Goal: Task Accomplishment & Management: Use online tool/utility

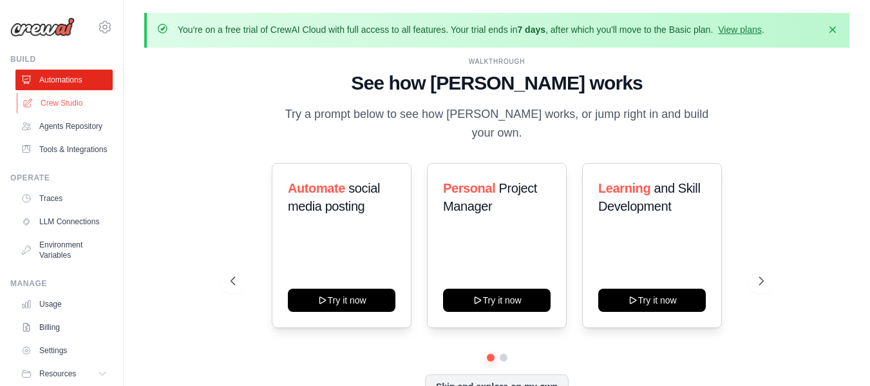
click at [32, 100] on icon at bounding box center [28, 103] width 10 height 10
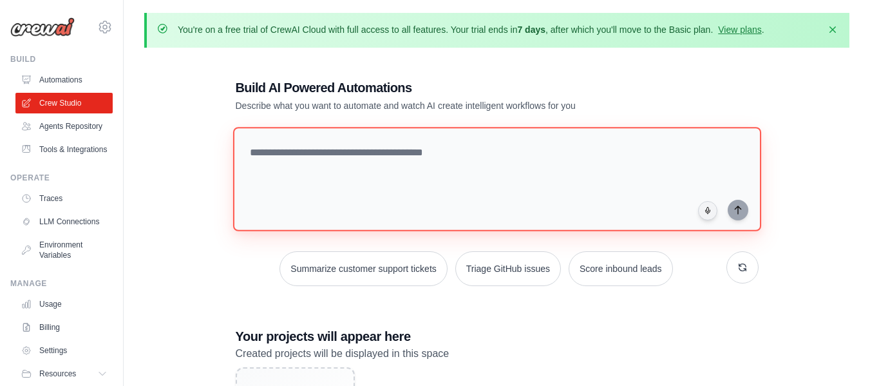
click at [307, 149] on textarea at bounding box center [496, 179] width 528 height 104
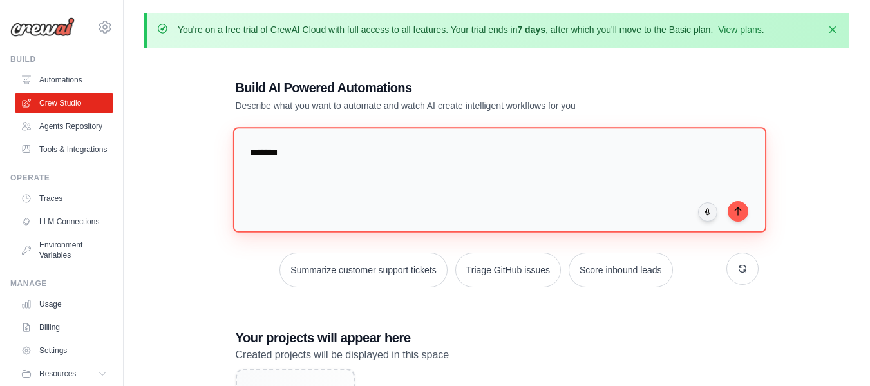
type textarea "*******"
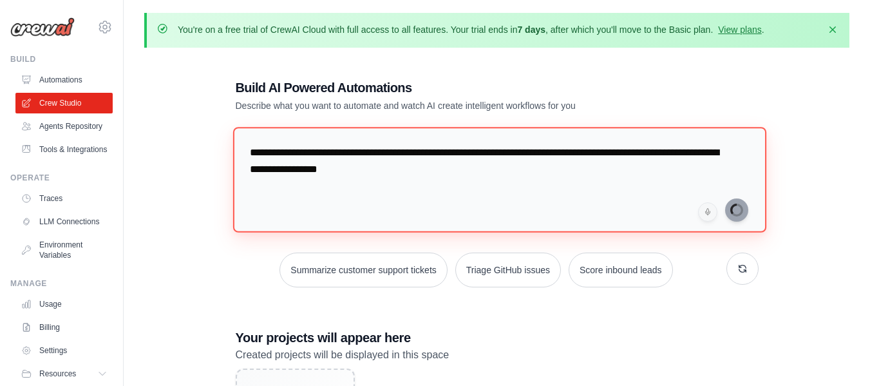
type textarea "**********"
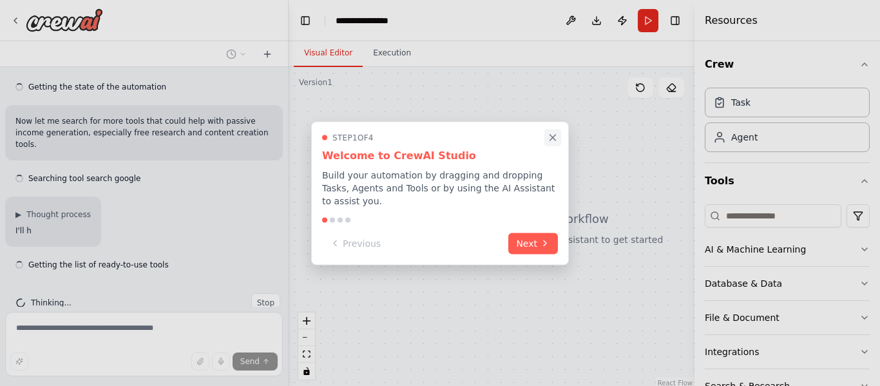
click at [544, 146] on button "Close walkthrough" at bounding box center [552, 137] width 17 height 17
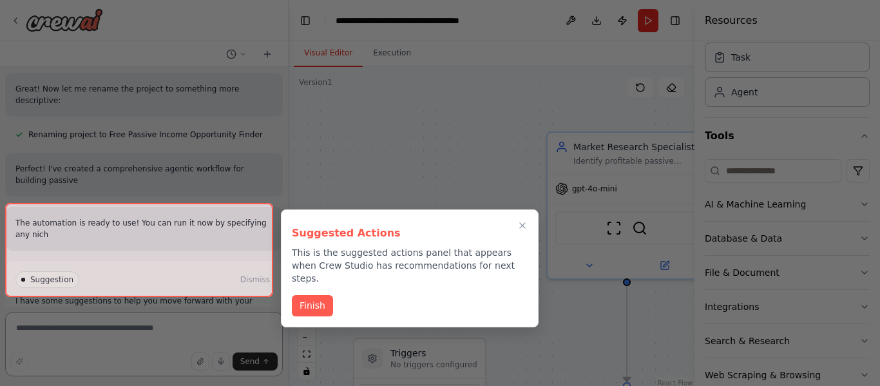
scroll to position [1104, 0]
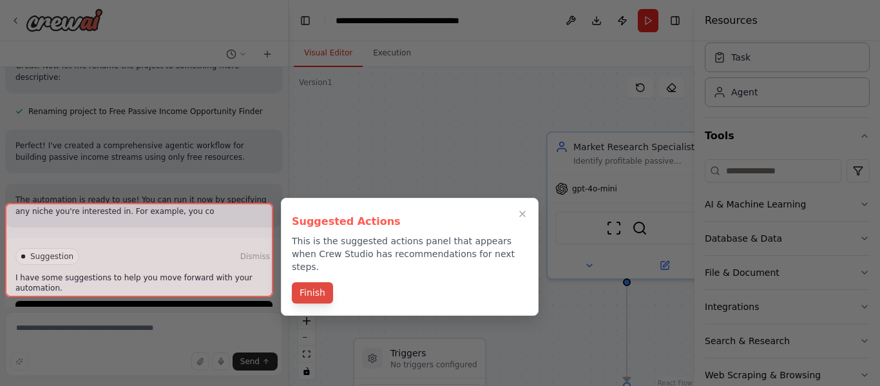
click at [310, 282] on button "Finish" at bounding box center [312, 292] width 41 height 21
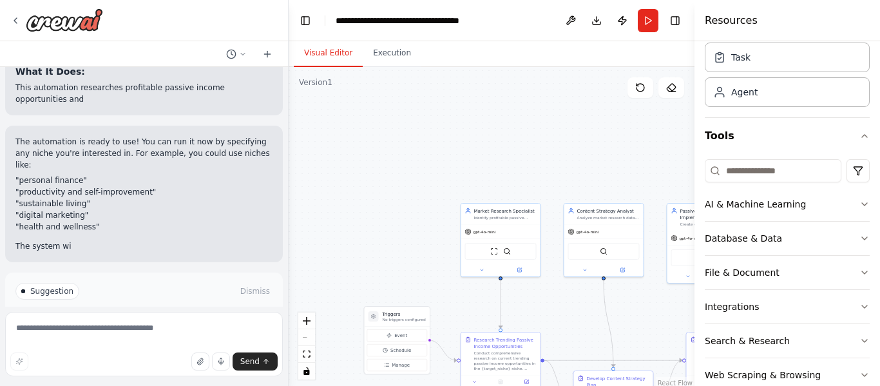
scroll to position [1260, 0]
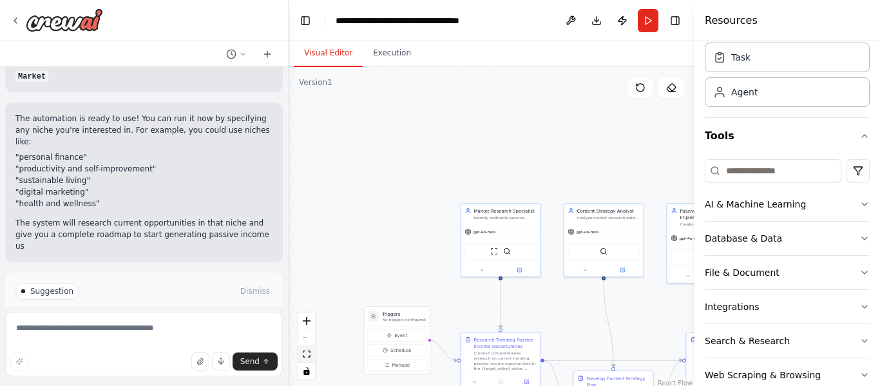
click at [309, 357] on icon "fit view" at bounding box center [307, 353] width 8 height 7
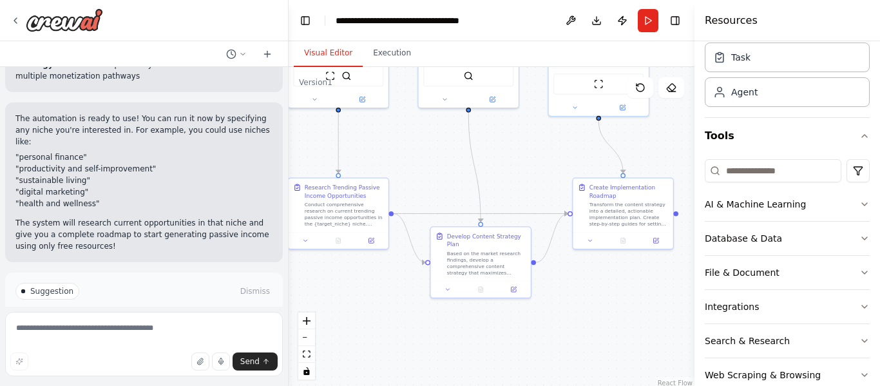
scroll to position [1471, 0]
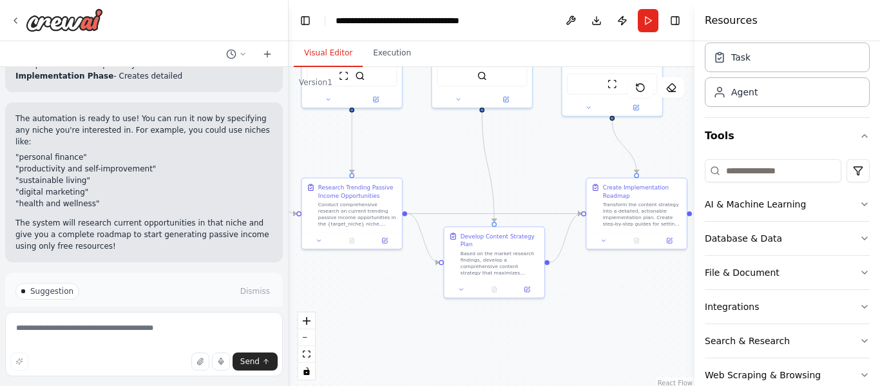
drag, startPoint x: 569, startPoint y: 218, endPoint x: 482, endPoint y: 158, distance: 105.7
click at [482, 158] on div ".deletable-edge-delete-btn { width: 20px; height: 20px; border: 0px solid #ffff…" at bounding box center [491, 228] width 406 height 322
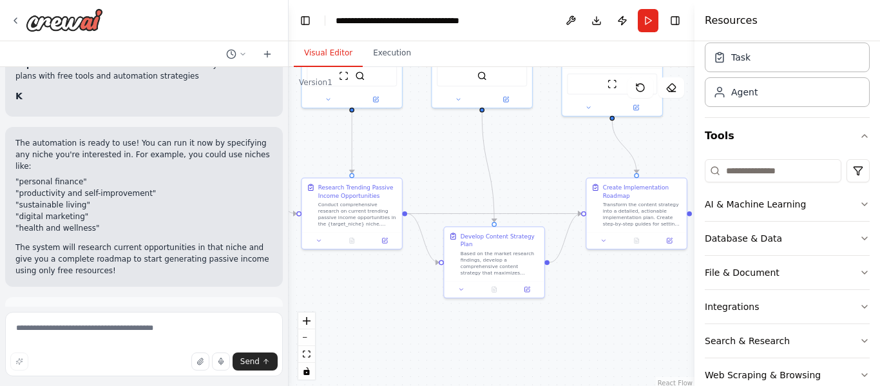
click at [198, 360] on button "Run Automation" at bounding box center [143, 370] width 257 height 21
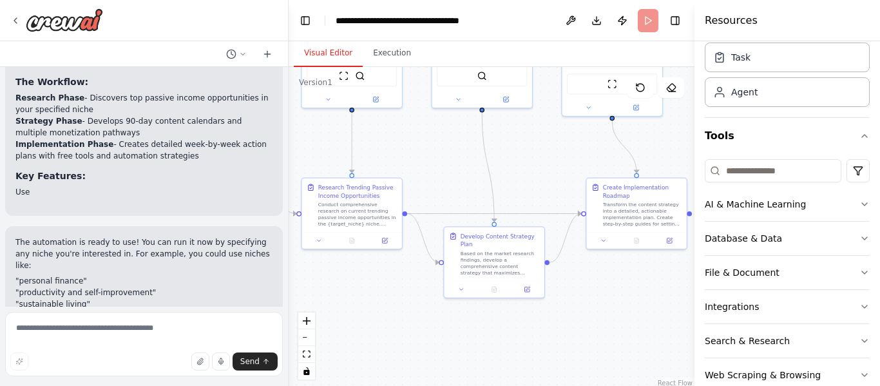
scroll to position [1422, 0]
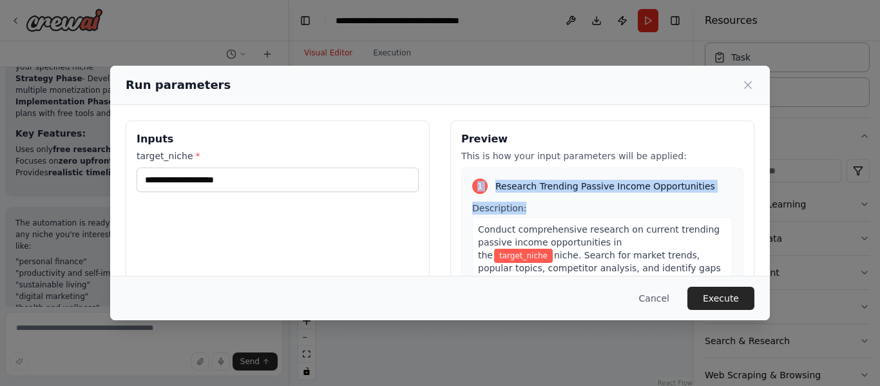
click at [515, 196] on div "Preview This is how your input parameters will be applied: 1 Research Trending …" at bounding box center [602, 272] width 304 height 305
click at [528, 185] on span "Research Trending Passive Income Opportunities" at bounding box center [605, 186] width 220 height 13
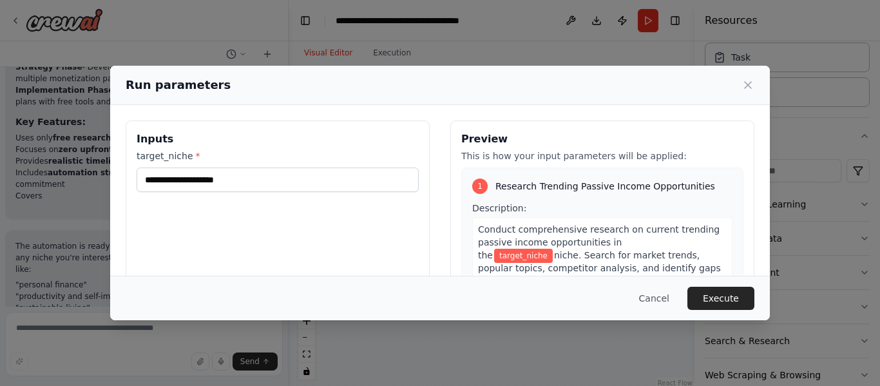
scroll to position [1469, 0]
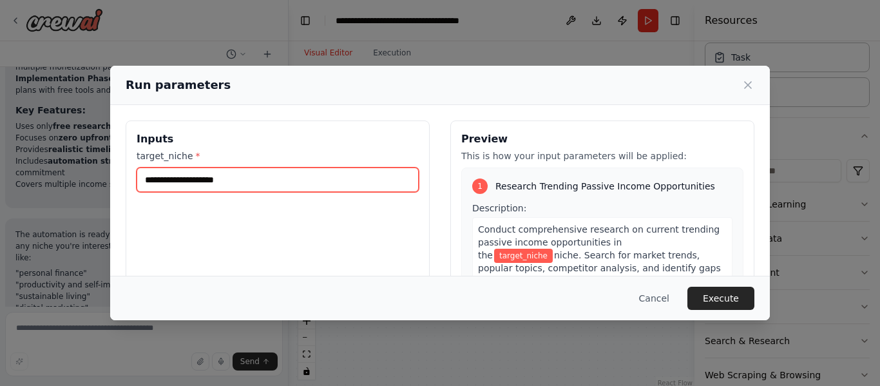
click at [352, 167] on input "target_niche *" at bounding box center [278, 179] width 282 height 24
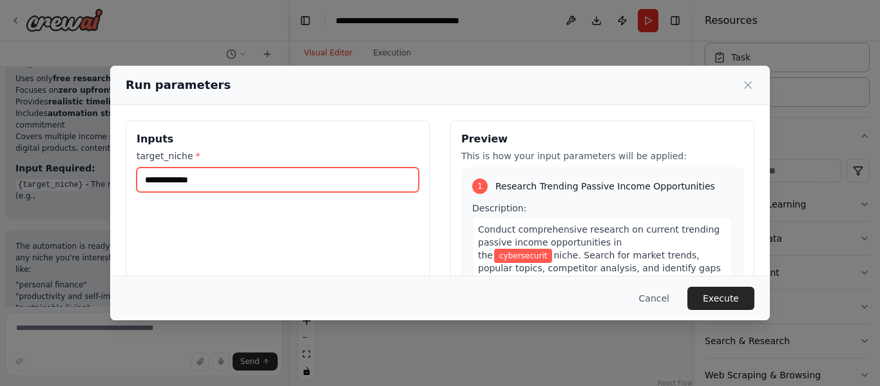
scroll to position [1528, 0]
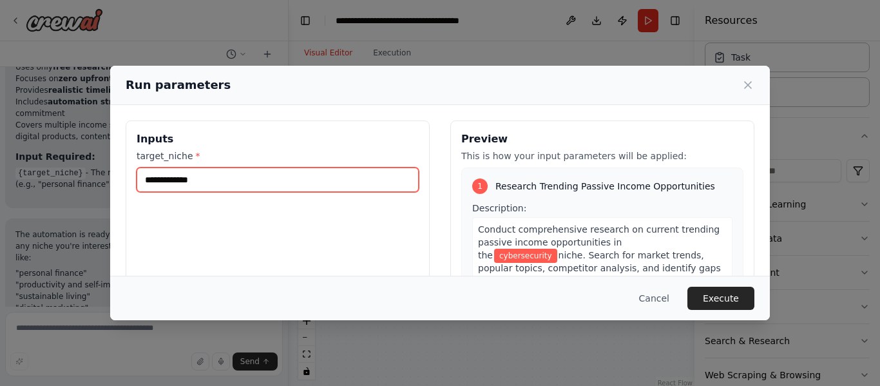
type input "**********"
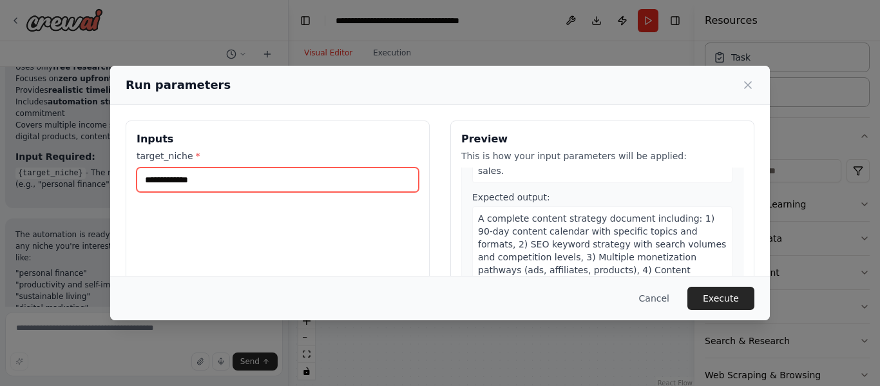
scroll to position [500, 0]
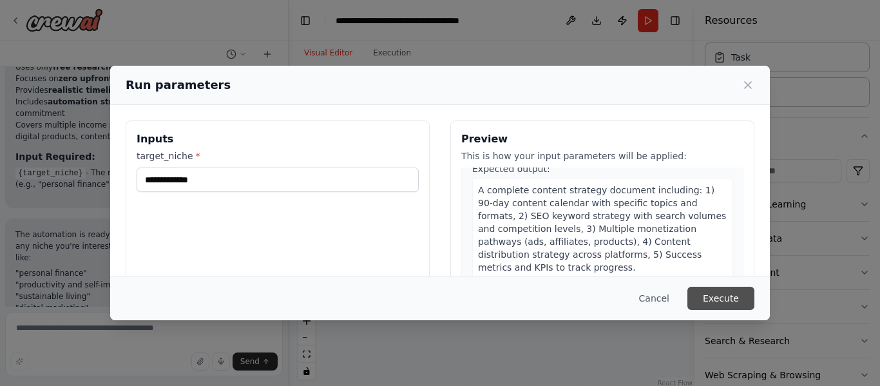
click at [712, 289] on button "Execute" at bounding box center [720, 298] width 67 height 23
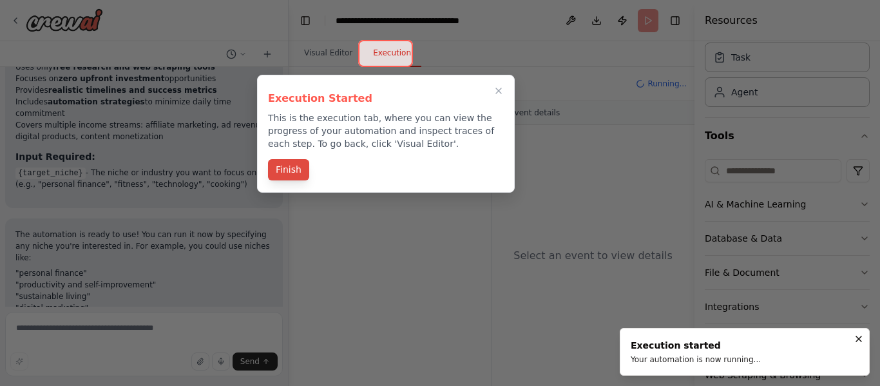
click at [281, 164] on button "Finish" at bounding box center [288, 169] width 41 height 21
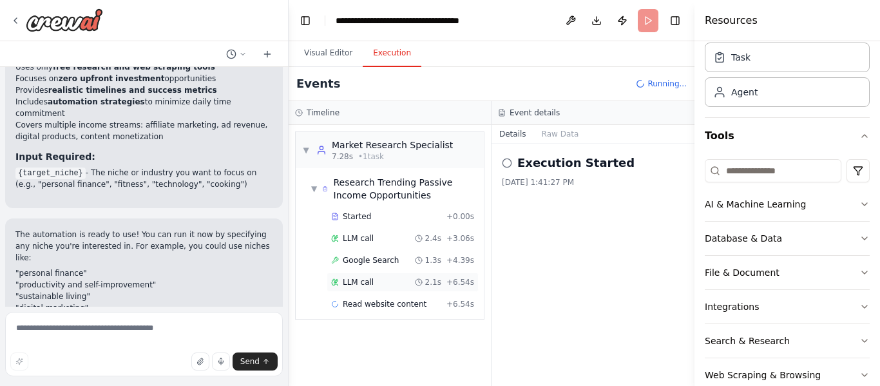
click at [355, 283] on span "LLM call" at bounding box center [358, 282] width 31 height 10
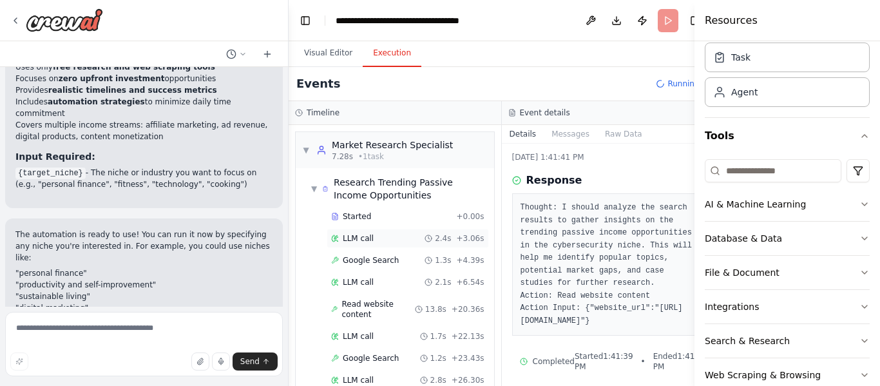
scroll to position [101, 0]
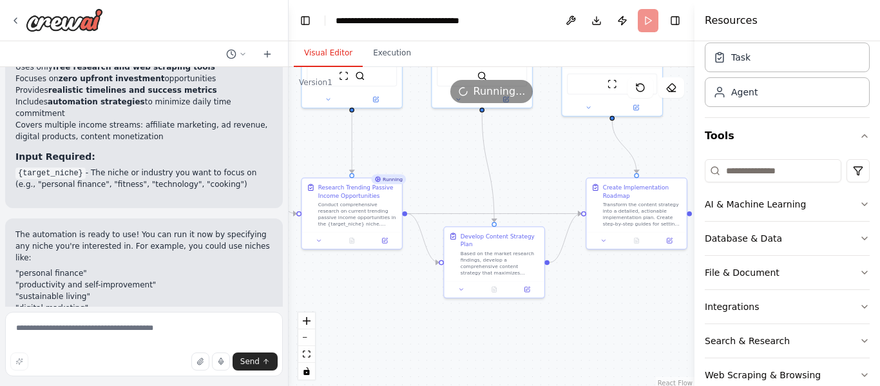
click at [307, 48] on button "Visual Editor" at bounding box center [328, 53] width 69 height 27
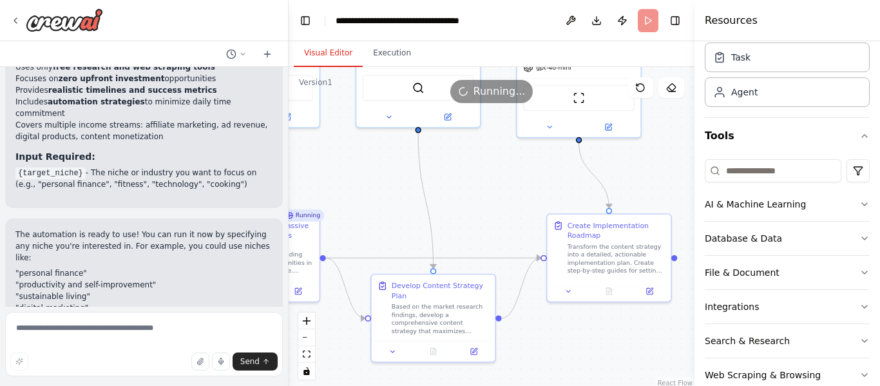
drag, startPoint x: 468, startPoint y: 156, endPoint x: 402, endPoint y: 187, distance: 73.2
click at [402, 187] on div ".deletable-edge-delete-btn { width: 20px; height: 20px; border: 0px solid #ffff…" at bounding box center [491, 228] width 406 height 322
click at [87, 334] on textarea at bounding box center [144, 344] width 278 height 64
type textarea "****"
type textarea "**********"
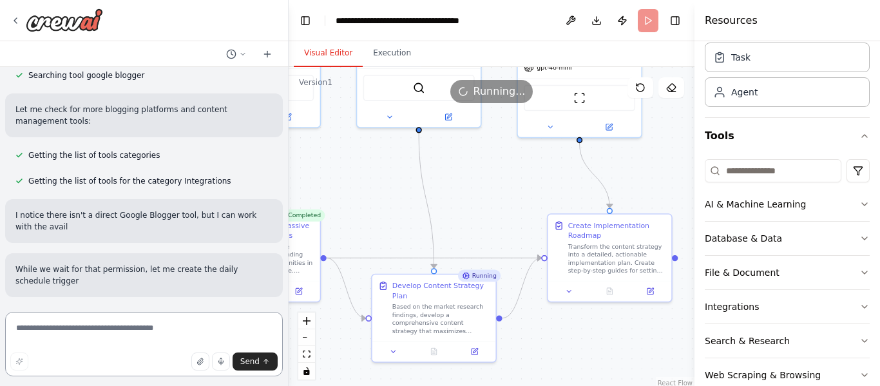
scroll to position [2087, 0]
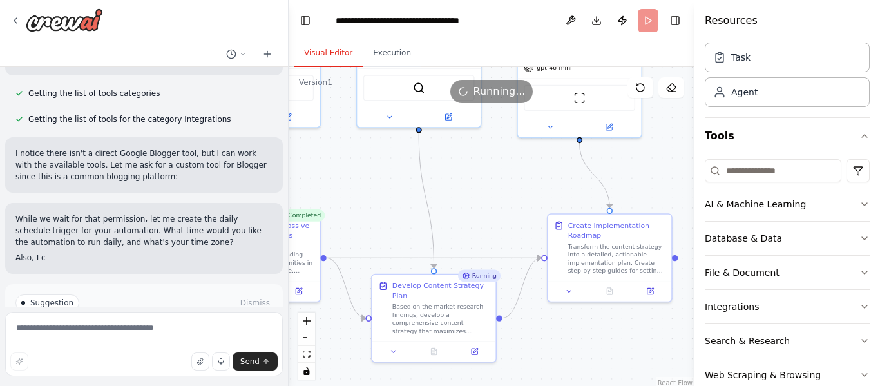
click at [157, 352] on span "Enable coding skills" at bounding box center [149, 357] width 76 height 10
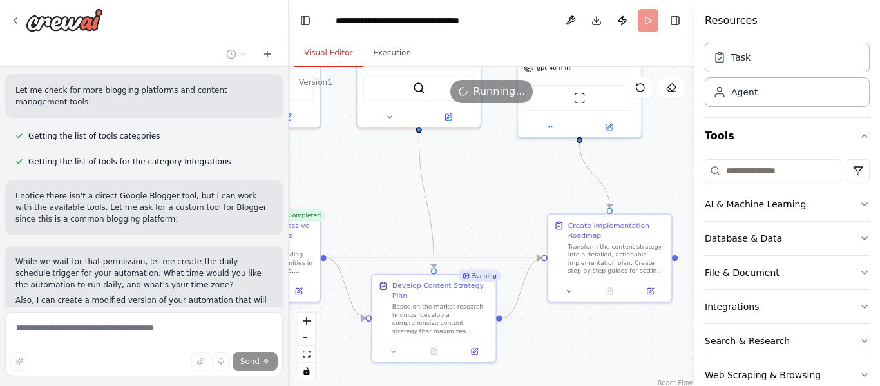
scroll to position [2106, 0]
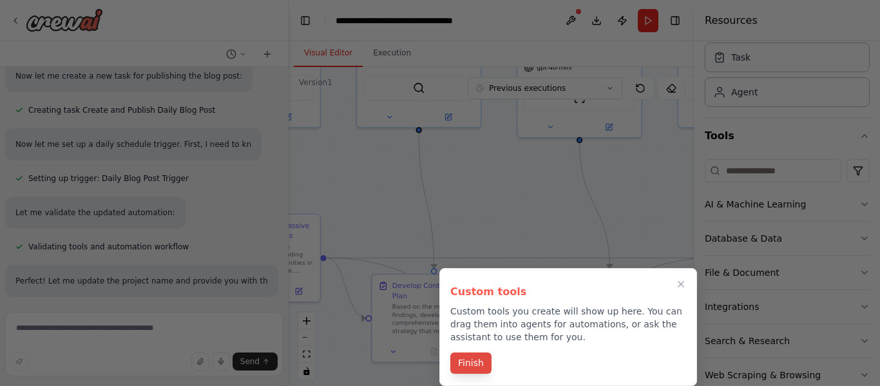
click at [478, 359] on button "Finish" at bounding box center [470, 362] width 41 height 21
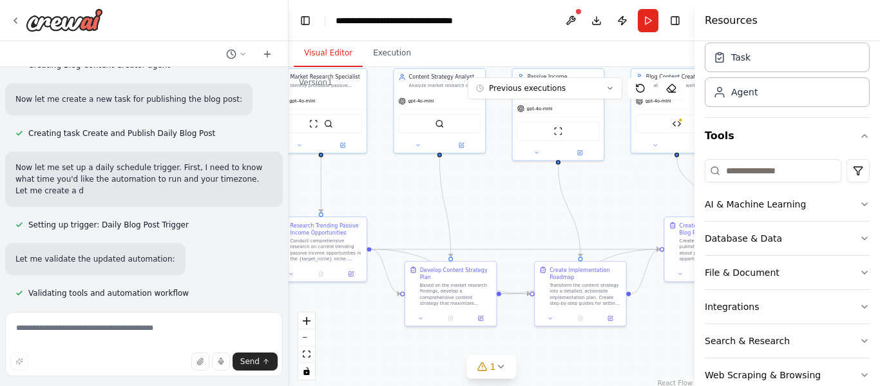
scroll to position [3086, 0]
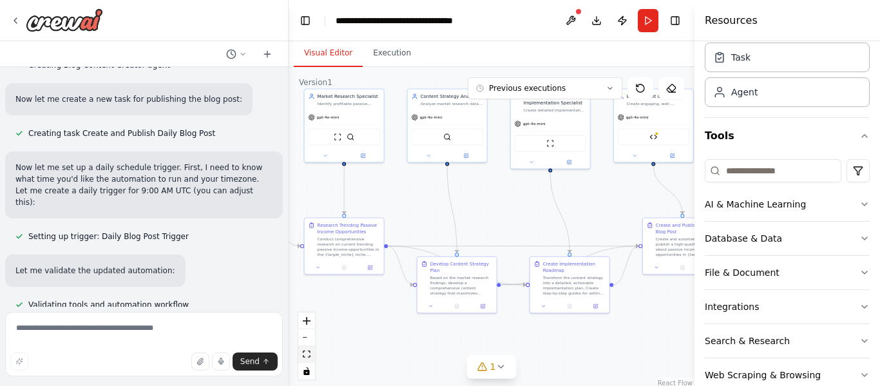
click at [303, 355] on icon "fit view" at bounding box center [307, 353] width 8 height 7
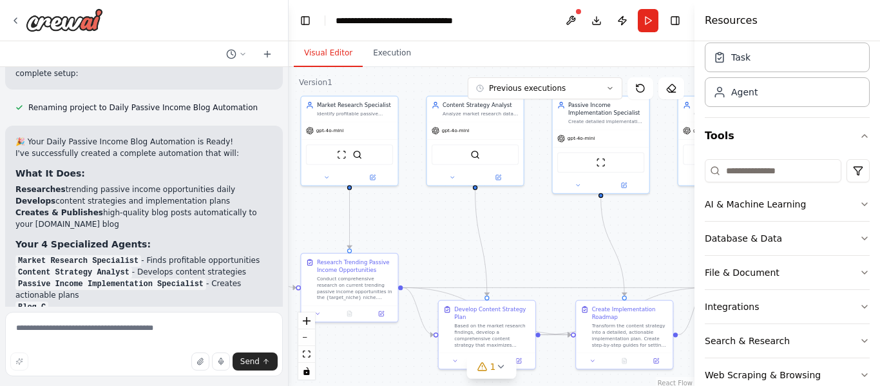
scroll to position [3375, 0]
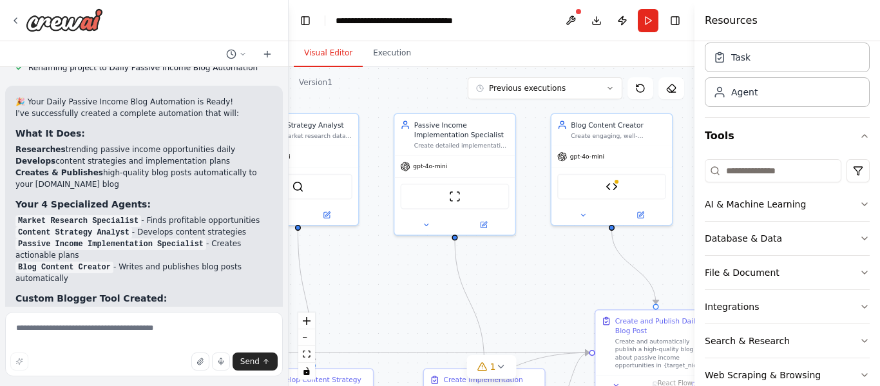
drag, startPoint x: 467, startPoint y: 207, endPoint x: 259, endPoint y: 236, distance: 210.0
click at [259, 236] on div "i want to build an agentic workflow that can able to create passive income but …" at bounding box center [440, 193] width 880 height 386
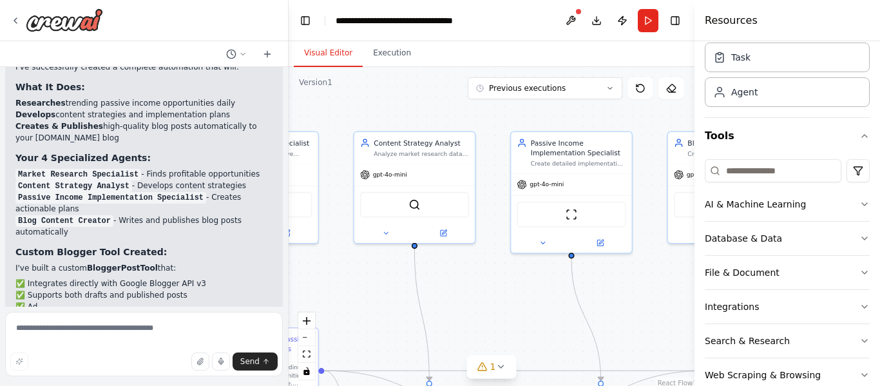
scroll to position [3461, 0]
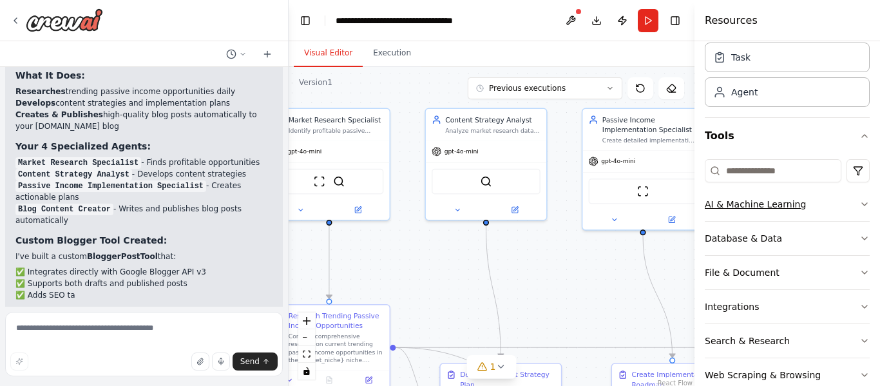
drag, startPoint x: 513, startPoint y: 242, endPoint x: 786, endPoint y: 218, distance: 274.7
click at [786, 218] on div "i want to build an agentic workflow that can able to create passive income but …" at bounding box center [440, 193] width 880 height 386
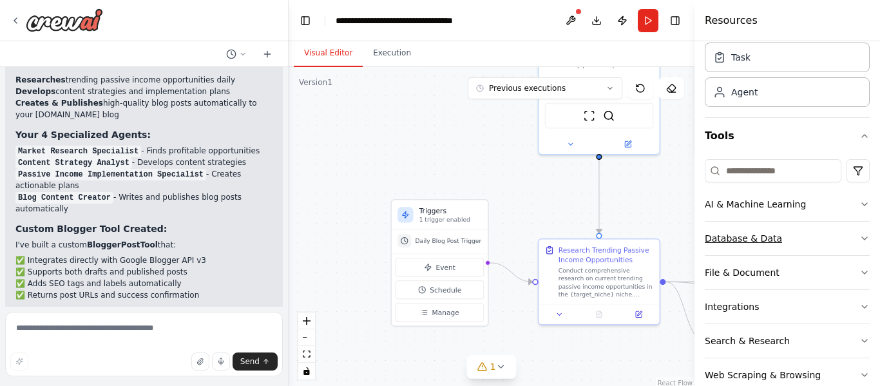
drag, startPoint x: 605, startPoint y: 261, endPoint x: 829, endPoint y: 239, distance: 225.2
click at [829, 239] on div "i want to build an agentic workflow that can able to create passive income but …" at bounding box center [440, 193] width 880 height 386
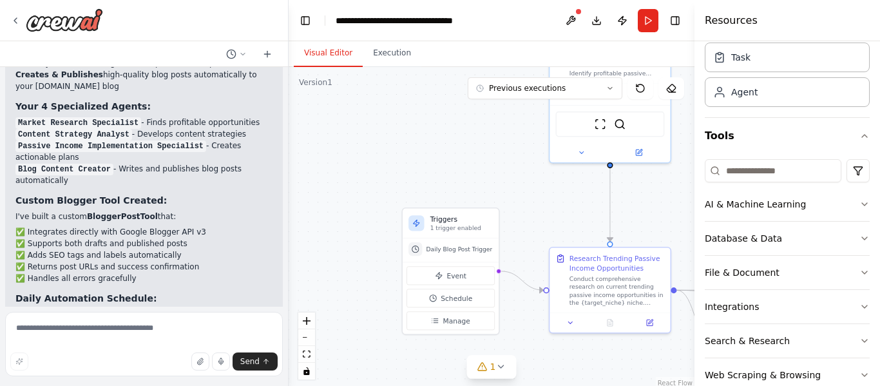
scroll to position [3520, 0]
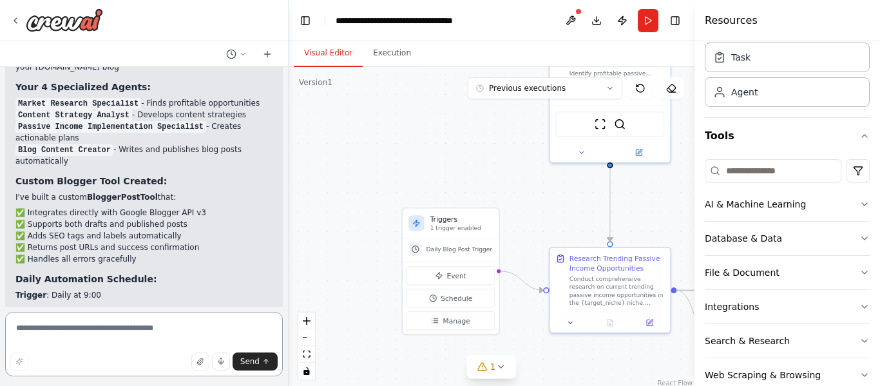
click at [174, 324] on textarea at bounding box center [144, 344] width 278 height 64
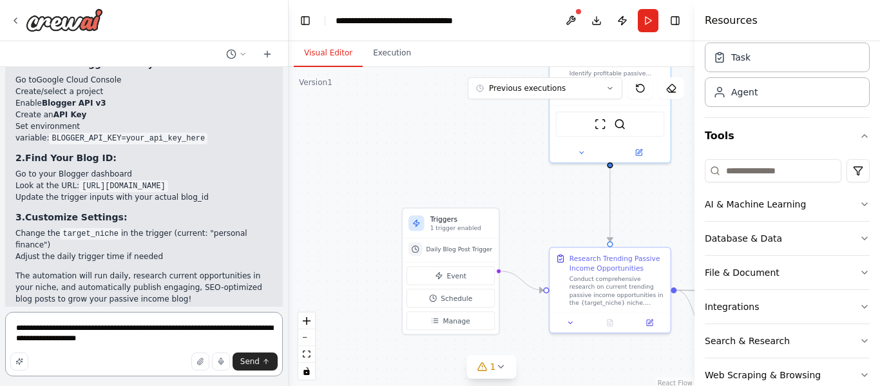
scroll to position [3814, 0]
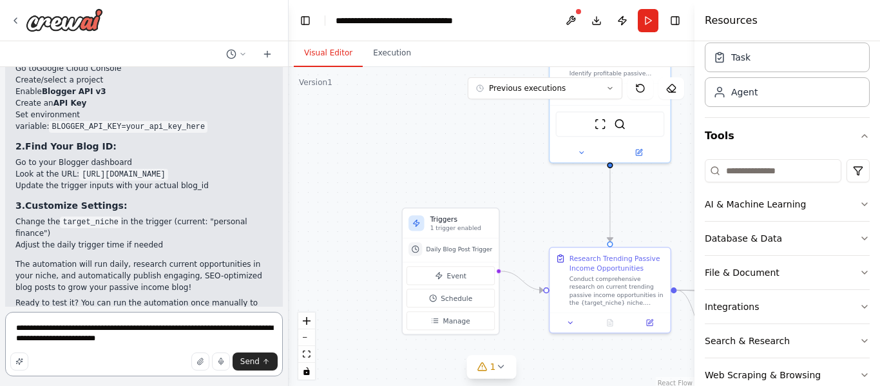
type textarea "**********"
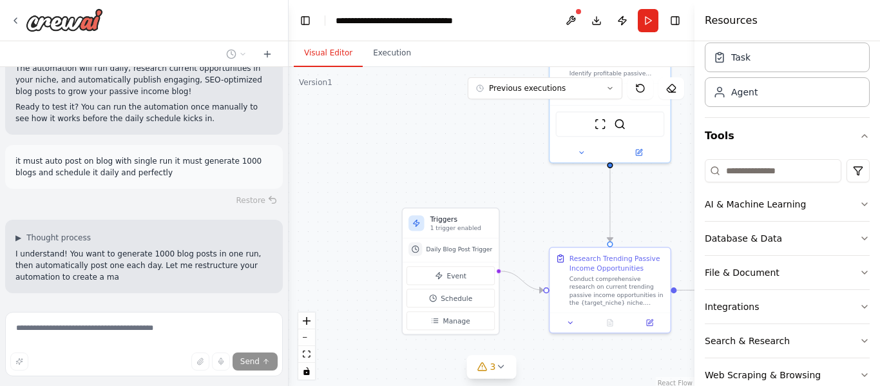
scroll to position [4021, 0]
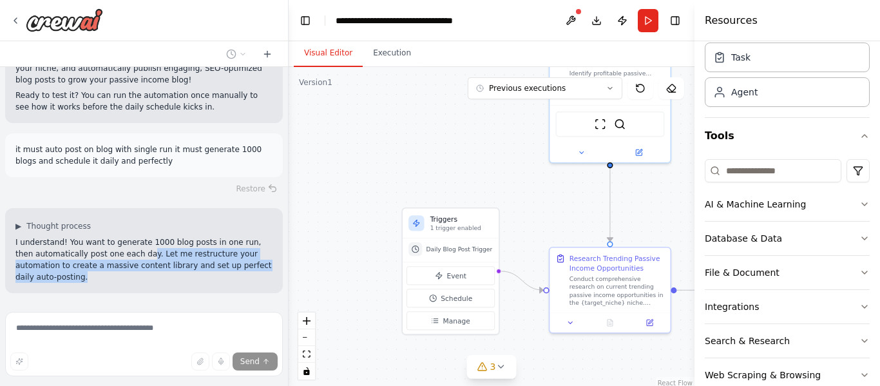
drag, startPoint x: 120, startPoint y: 111, endPoint x: 260, endPoint y: 126, distance: 140.5
click at [260, 236] on p "I understand! You want to generate 1000 blog posts in one run, then automatical…" at bounding box center [143, 259] width 257 height 46
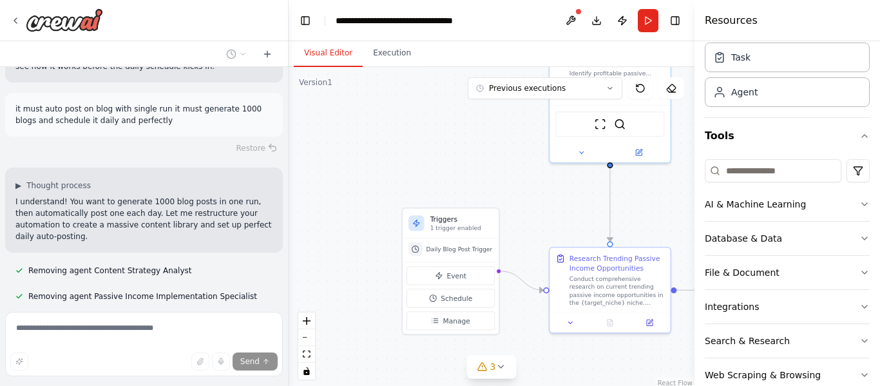
scroll to position [4064, 0]
click at [260, 261] on div "Removing agent Content Strategy Analyst" at bounding box center [144, 268] width 278 height 15
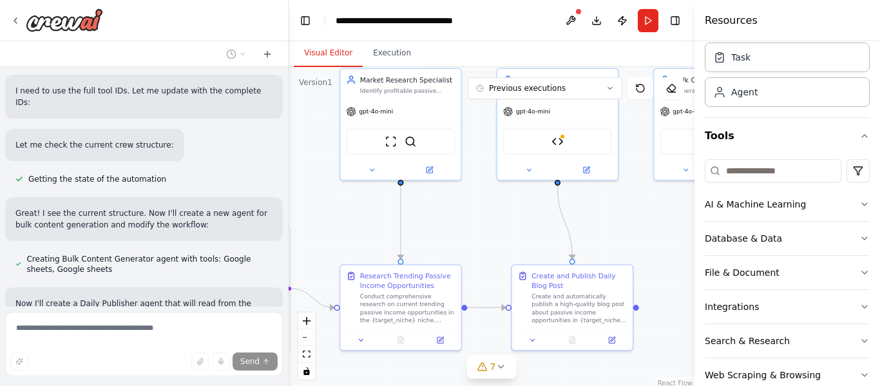
scroll to position [4597, 0]
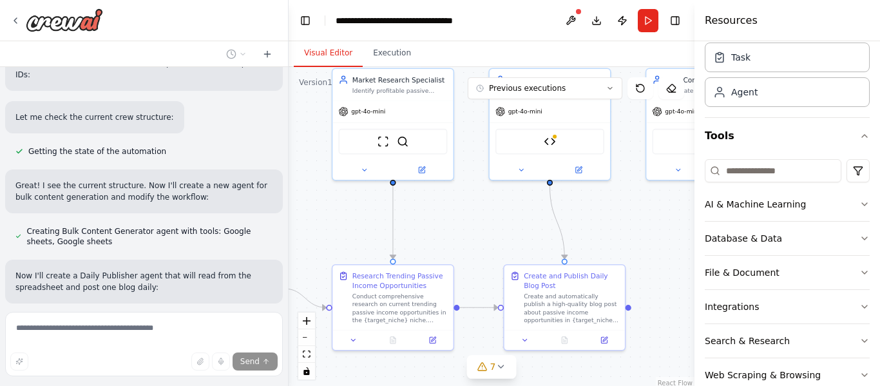
drag, startPoint x: 504, startPoint y: 222, endPoint x: 287, endPoint y: 239, distance: 217.7
click at [287, 239] on div "i want to build an agentic workflow that can able to create passive income but …" at bounding box center [440, 193] width 880 height 386
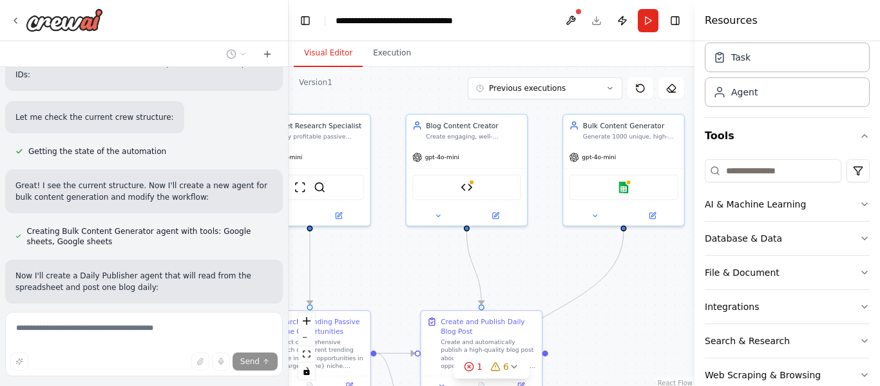
drag, startPoint x: 428, startPoint y: 239, endPoint x: 346, endPoint y: 285, distance: 94.3
click at [346, 285] on div ".deletable-edge-delete-btn { width: 20px; height: 20px; border: 0px solid #ffff…" at bounding box center [491, 228] width 406 height 322
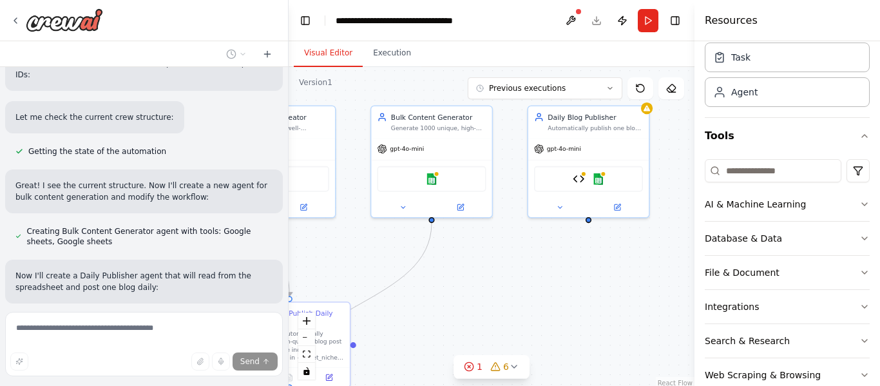
drag, startPoint x: 516, startPoint y: 258, endPoint x: 325, endPoint y: 251, distance: 192.0
click at [325, 251] on div ".deletable-edge-delete-btn { width: 20px; height: 20px; border: 0px solid #ffff…" at bounding box center [491, 228] width 406 height 322
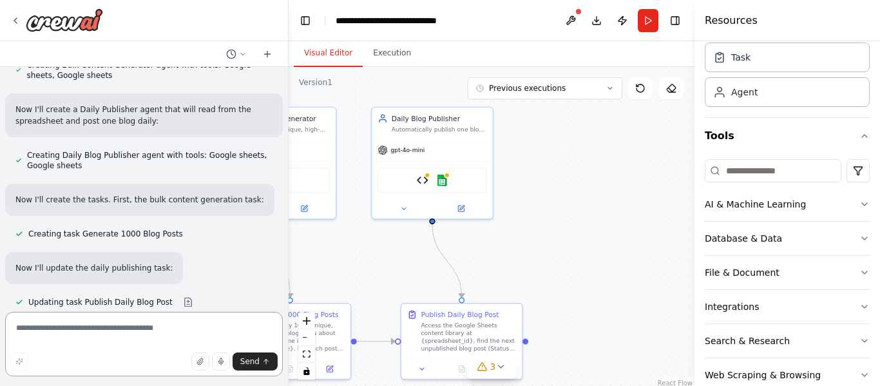
scroll to position [4544, 0]
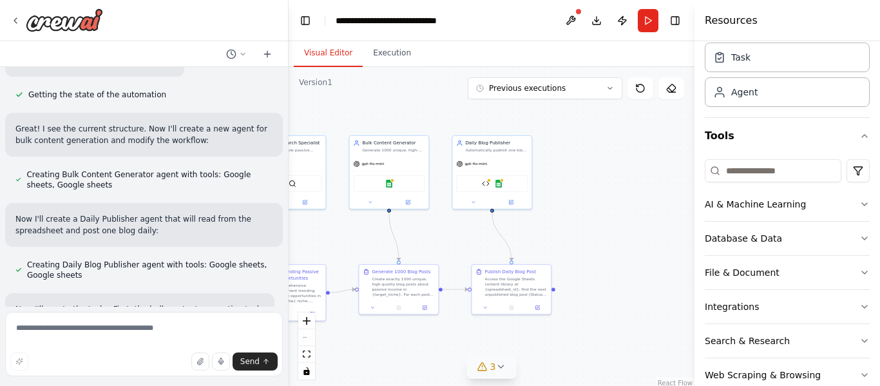
click at [495, 368] on icon at bounding box center [500, 366] width 10 height 10
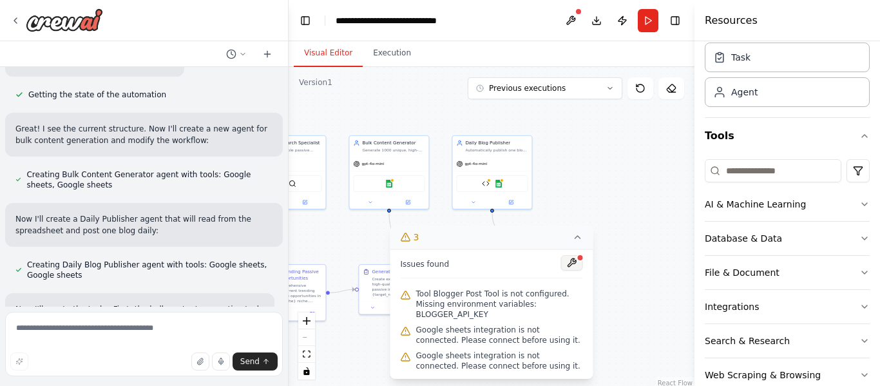
click at [570, 269] on button at bounding box center [572, 262] width 22 height 15
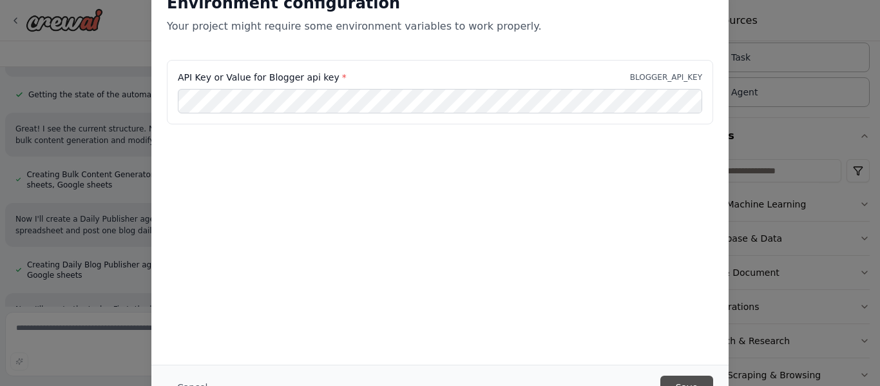
click at [685, 377] on button "Save" at bounding box center [686, 386] width 53 height 23
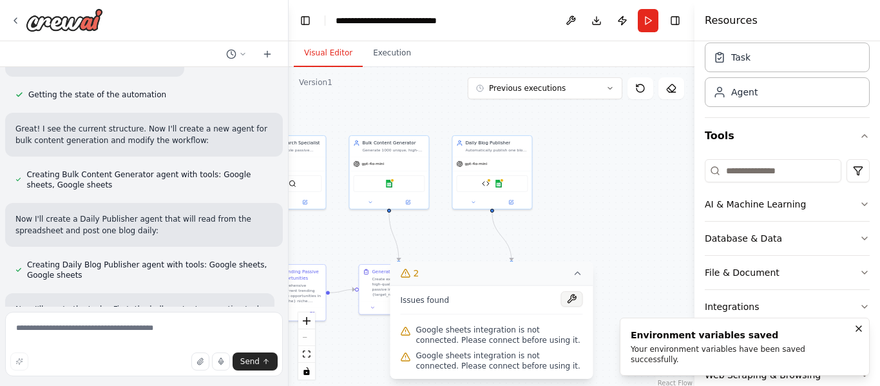
click at [566, 297] on button at bounding box center [572, 298] width 22 height 15
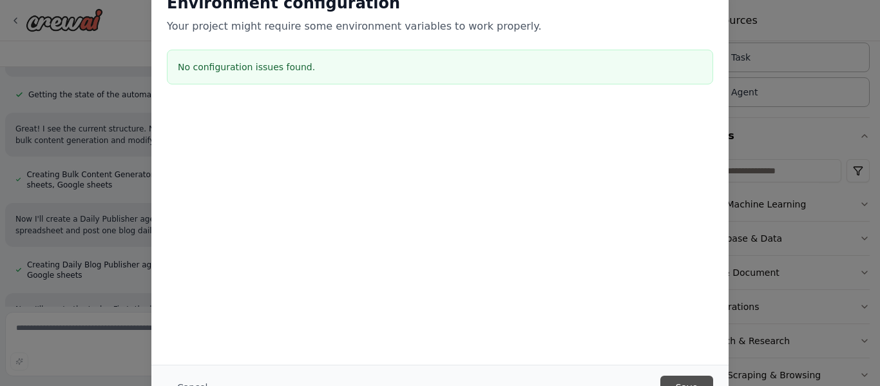
click at [684, 377] on button "Save" at bounding box center [686, 386] width 53 height 23
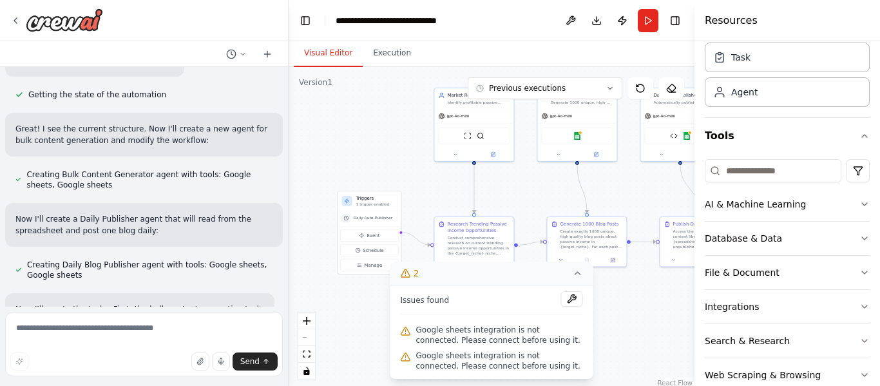
drag, startPoint x: 580, startPoint y: 209, endPoint x: 774, endPoint y: 161, distance: 200.2
click at [774, 161] on div "i want to build an agentic workflow that can able to create passive income but …" at bounding box center [440, 193] width 880 height 386
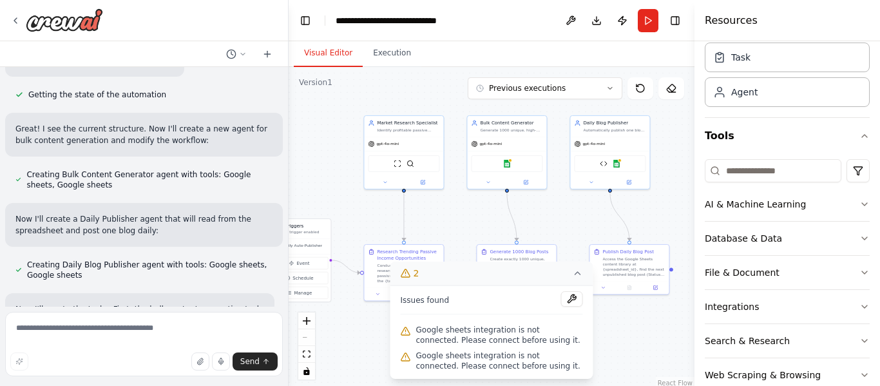
drag, startPoint x: 556, startPoint y: 195, endPoint x: 473, endPoint y: 226, distance: 88.6
click at [473, 226] on div ".deletable-edge-delete-btn { width: 20px; height: 20px; border: 0px solid #ffff…" at bounding box center [491, 228] width 406 height 322
click at [509, 168] on div "Google sheets" at bounding box center [499, 165] width 71 height 17
click at [519, 187] on button at bounding box center [519, 184] width 37 height 8
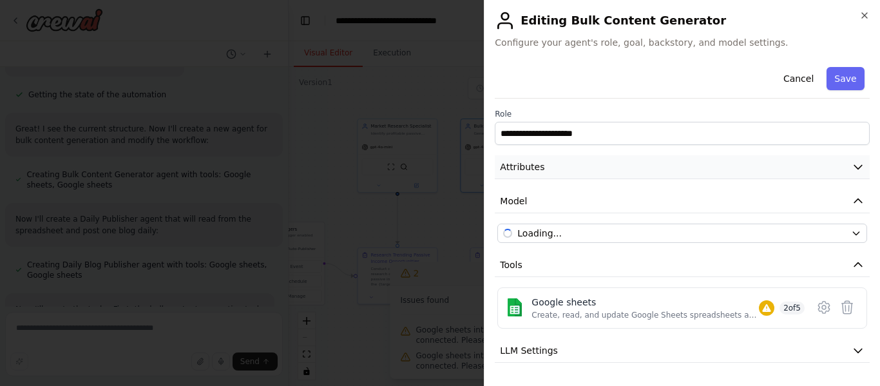
scroll to position [66, 0]
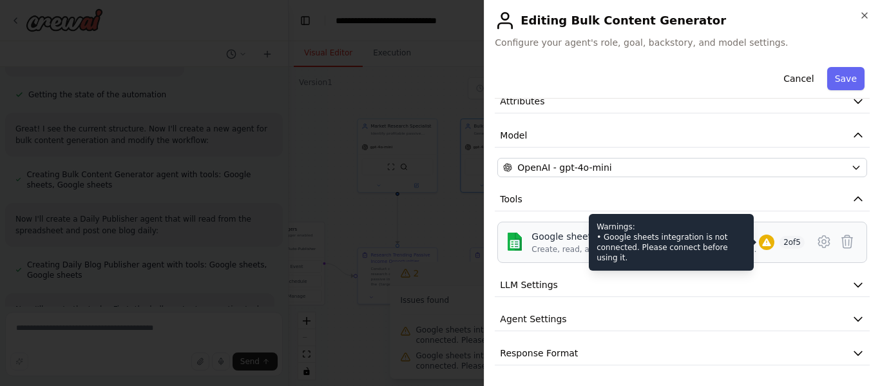
click at [762, 241] on icon at bounding box center [766, 242] width 8 height 8
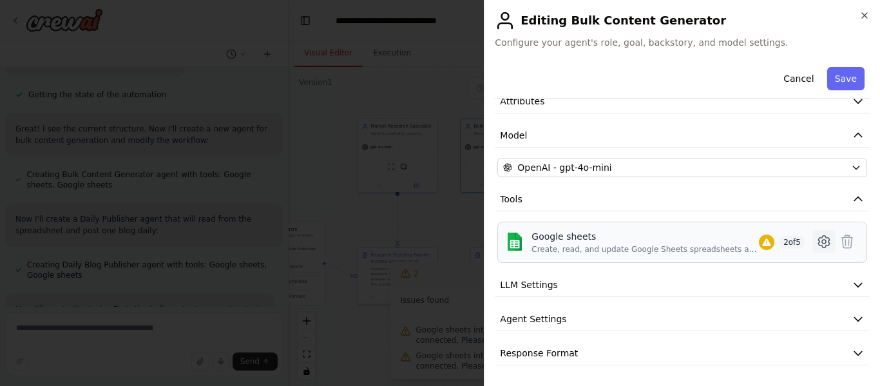
click at [818, 238] on icon at bounding box center [823, 242] width 11 height 12
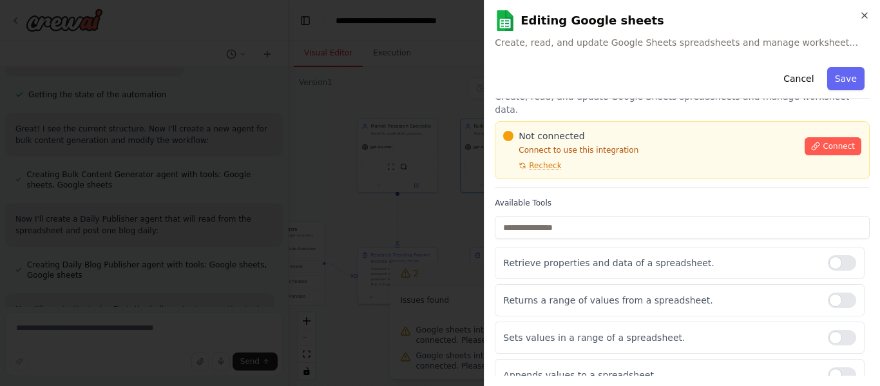
scroll to position [0, 0]
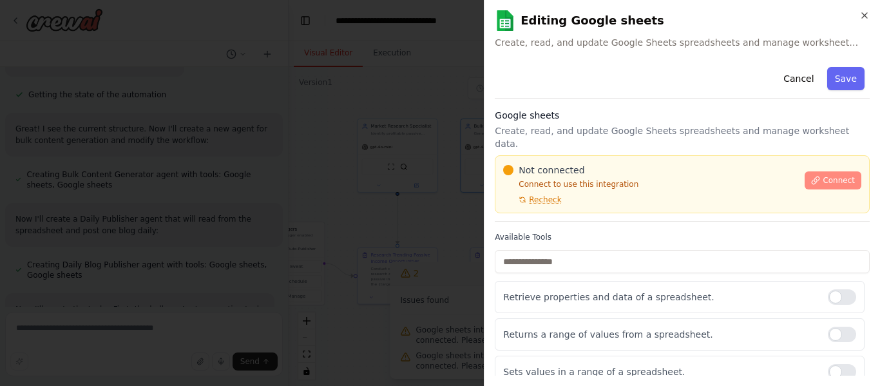
click at [822, 175] on span "Connect" at bounding box center [838, 180] width 32 height 10
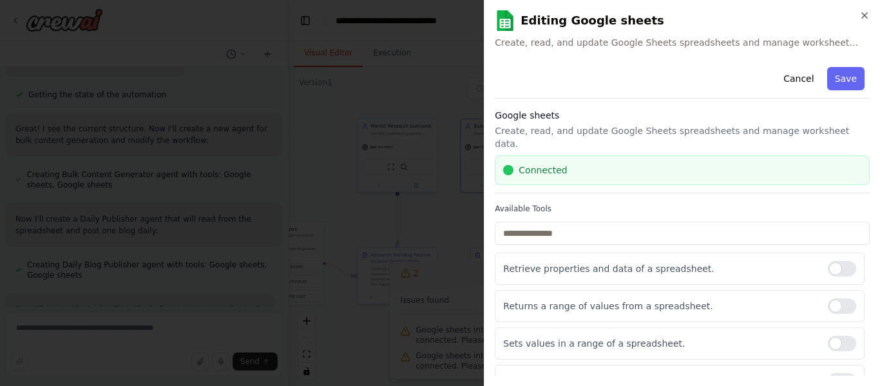
scroll to position [46, 0]
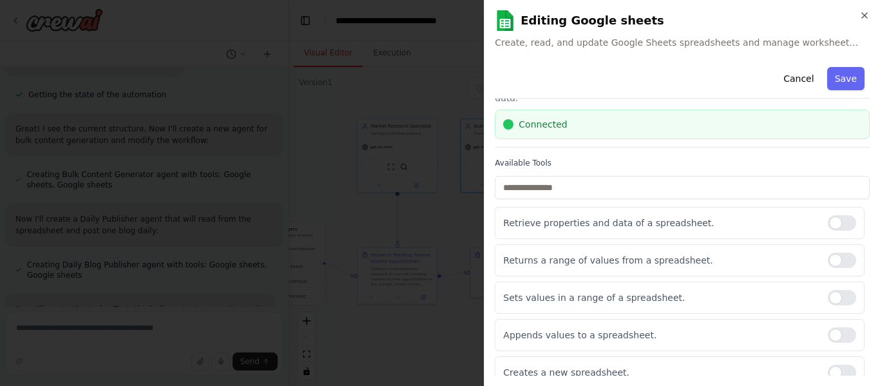
click at [870, 17] on div "**********" at bounding box center [682, 193] width 396 height 386
click at [863, 13] on icon "button" at bounding box center [864, 15] width 10 height 10
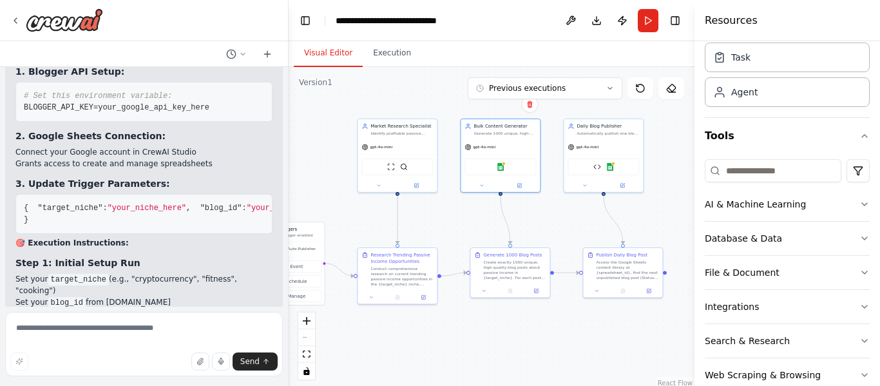
scroll to position [5935, 0]
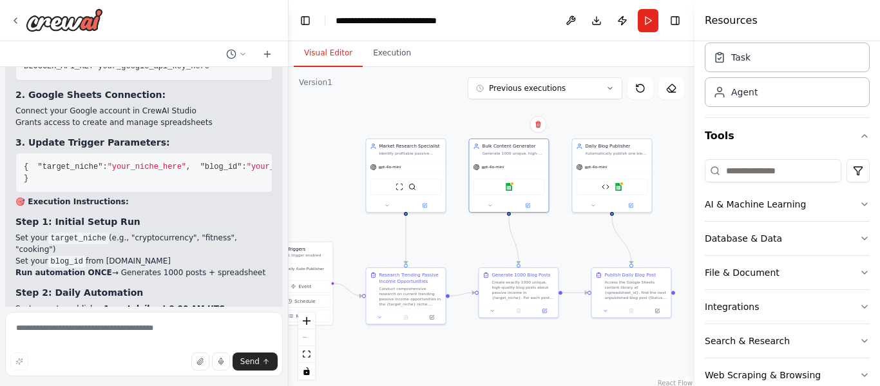
drag, startPoint x: 533, startPoint y: 236, endPoint x: 542, endPoint y: 256, distance: 21.6
click at [542, 256] on div ".deletable-edge-delete-btn { width: 20px; height: 20px; border: 0px solid #ffff…" at bounding box center [491, 228] width 406 height 322
click at [156, 345] on textarea at bounding box center [144, 344] width 278 height 64
paste textarea "**********"
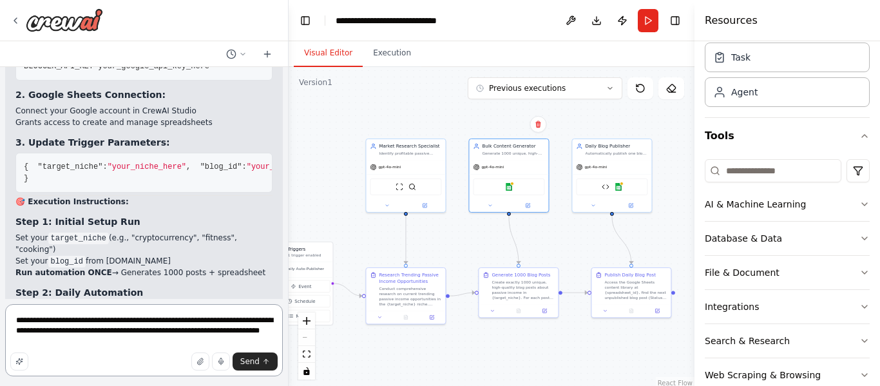
type textarea "**********"
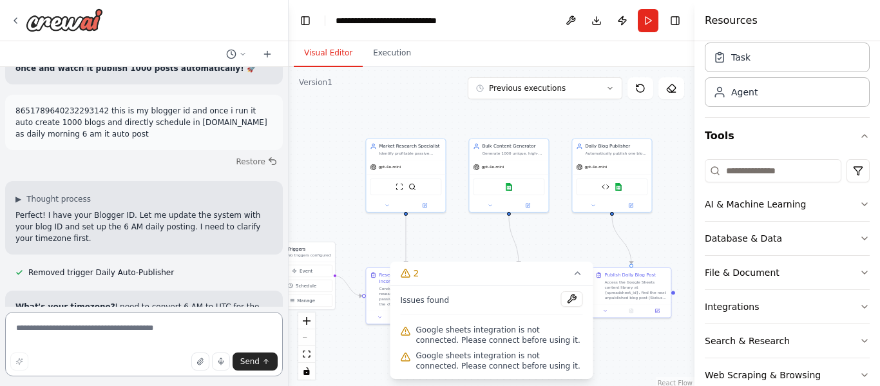
scroll to position [6319, 0]
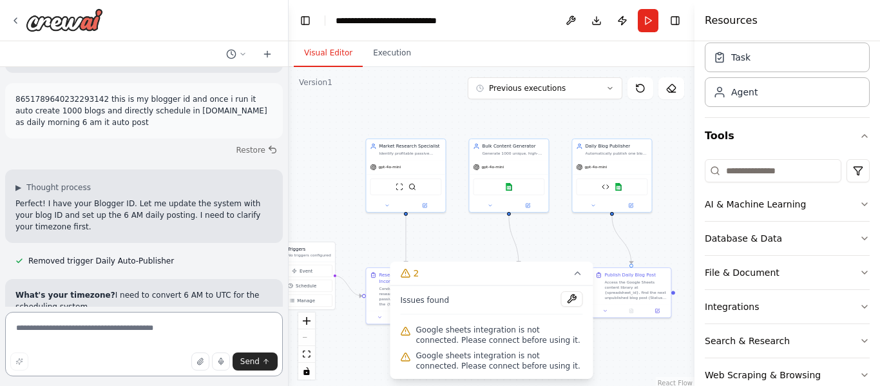
click at [113, 327] on textarea at bounding box center [144, 344] width 278 height 64
type textarea "*******"
type textarea "*"
type textarea "*****"
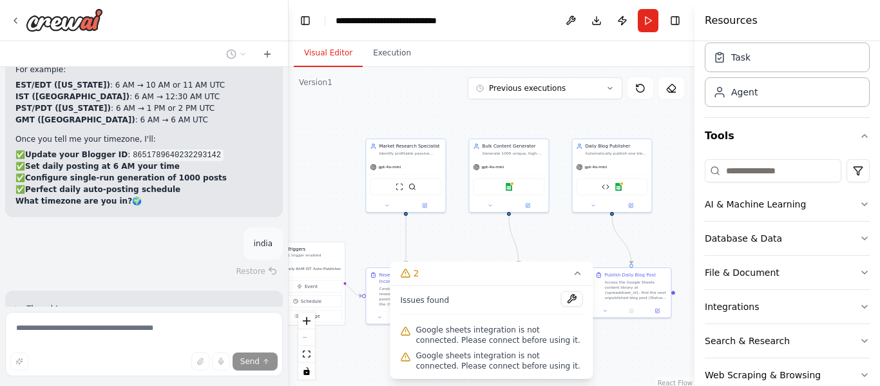
scroll to position [6675, 0]
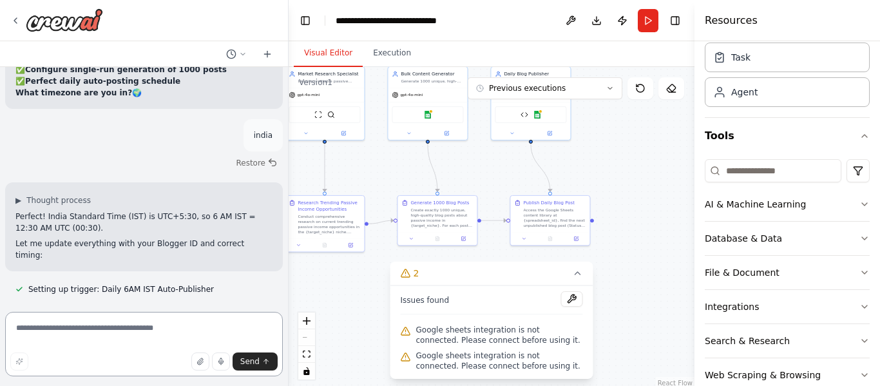
drag, startPoint x: 437, startPoint y: 249, endPoint x: 366, endPoint y: 178, distance: 100.6
click at [366, 178] on div ".deletable-edge-delete-btn { width: 20px; height: 20px; border: 0px solid #ffff…" at bounding box center [491, 228] width 406 height 322
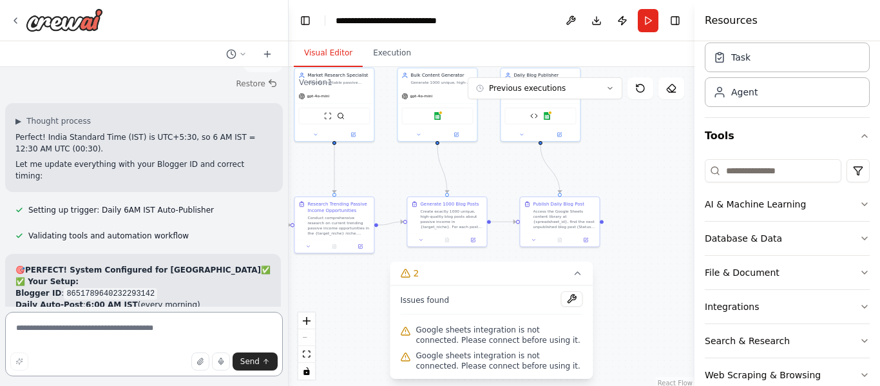
click at [138, 329] on textarea at bounding box center [144, 344] width 278 height 64
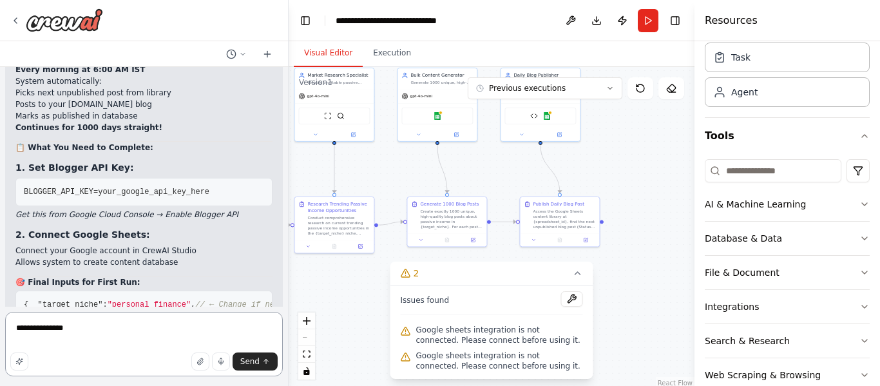
scroll to position [7133, 0]
type textarea "**********"
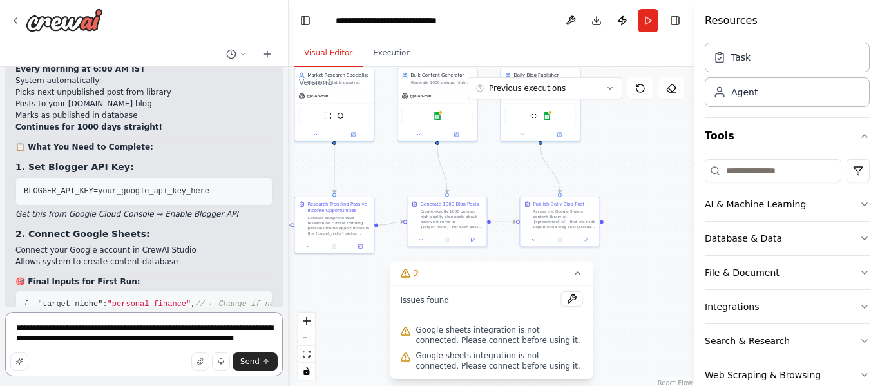
type textarea "**********"
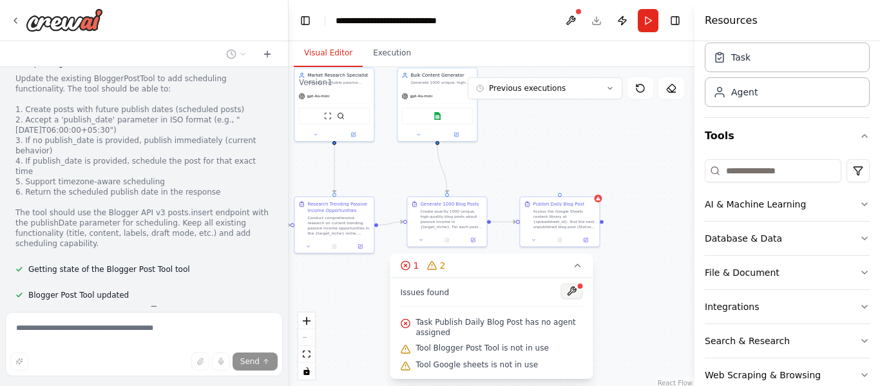
scroll to position [7854, 0]
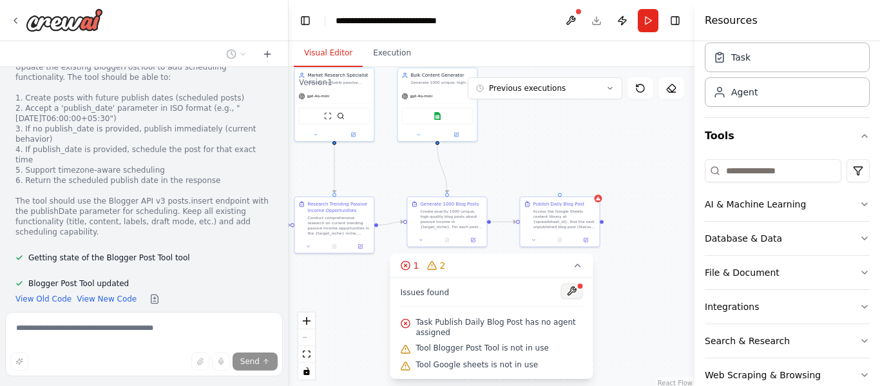
click at [572, 291] on button at bounding box center [572, 290] width 22 height 15
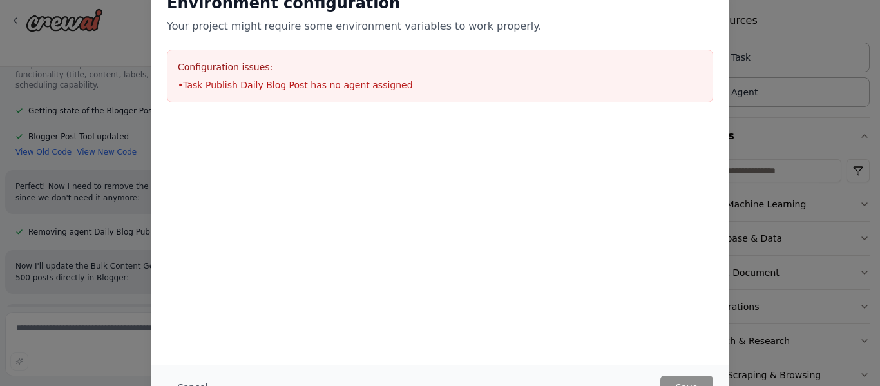
click at [791, 283] on div "Environment configuration Your project might require some environment variables…" at bounding box center [440, 193] width 880 height 386
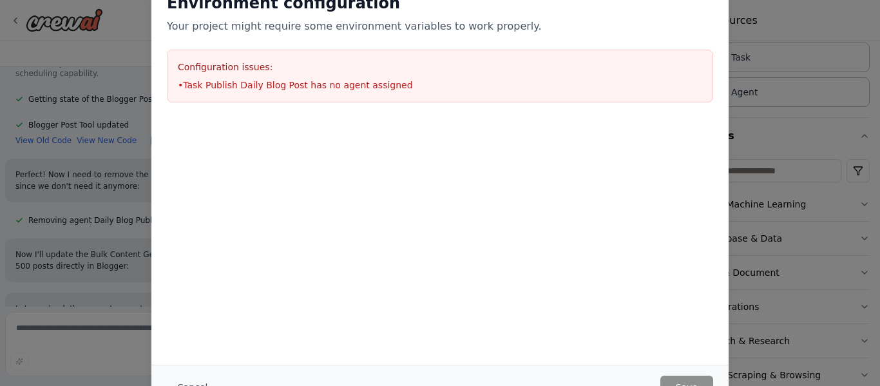
click at [56, 221] on div "Environment configuration Your project might require some environment variables…" at bounding box center [440, 193] width 880 height 386
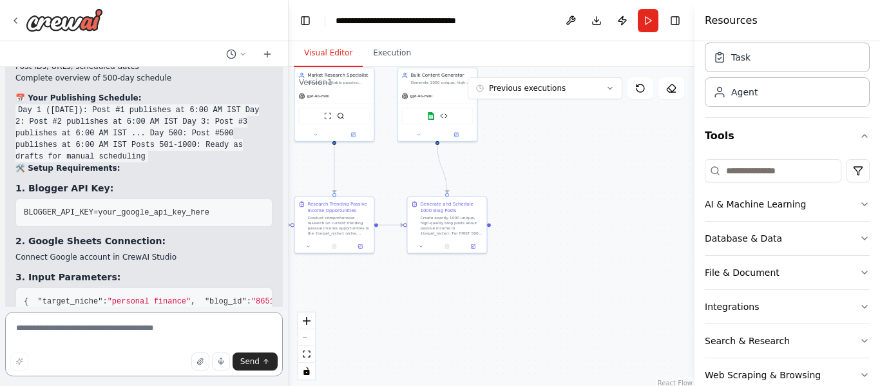
scroll to position [8980, 0]
click at [139, 332] on textarea at bounding box center [144, 344] width 278 height 64
paste textarea "**********"
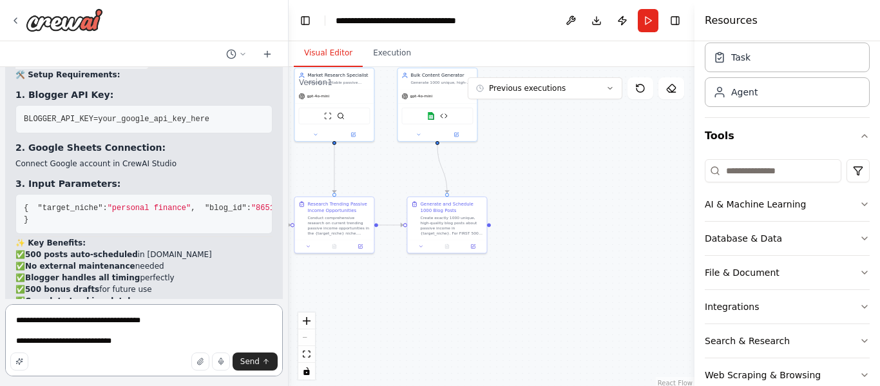
scroll to position [9078, 0]
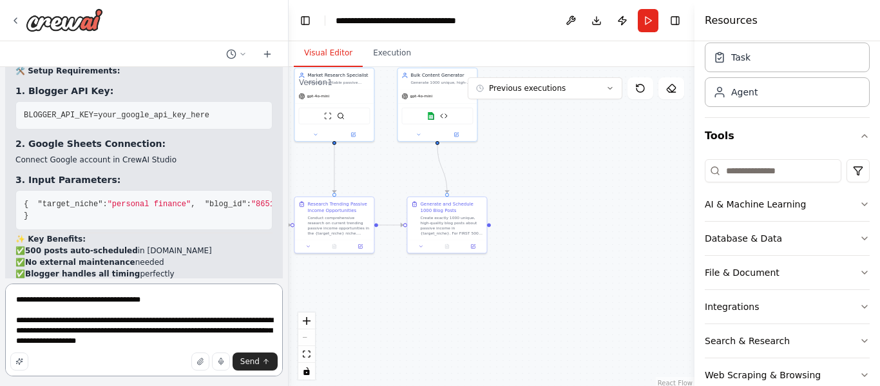
type textarea "**********"
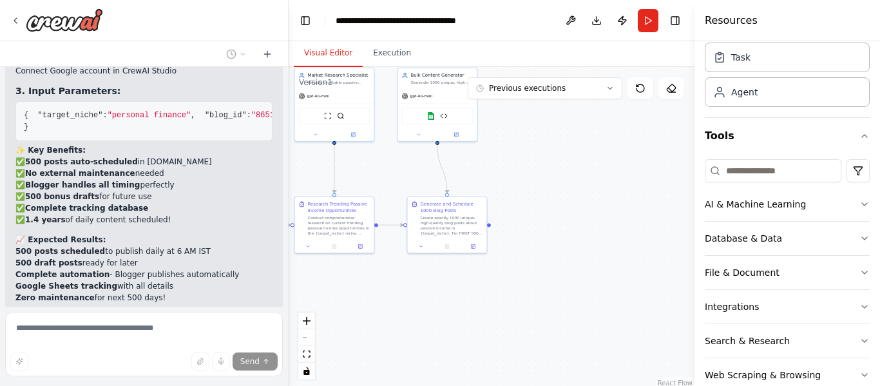
scroll to position [9173, 0]
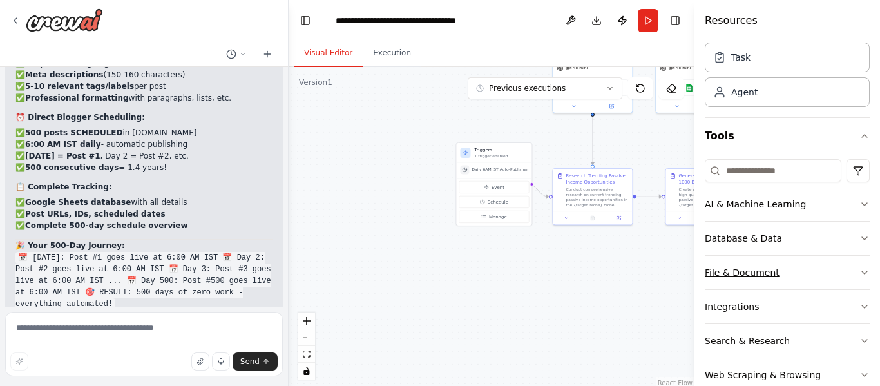
drag, startPoint x: 484, startPoint y: 313, endPoint x: 742, endPoint y: 288, distance: 259.4
click at [742, 288] on div "i want to build an agentic workflow that can able to create passive income but …" at bounding box center [440, 193] width 880 height 386
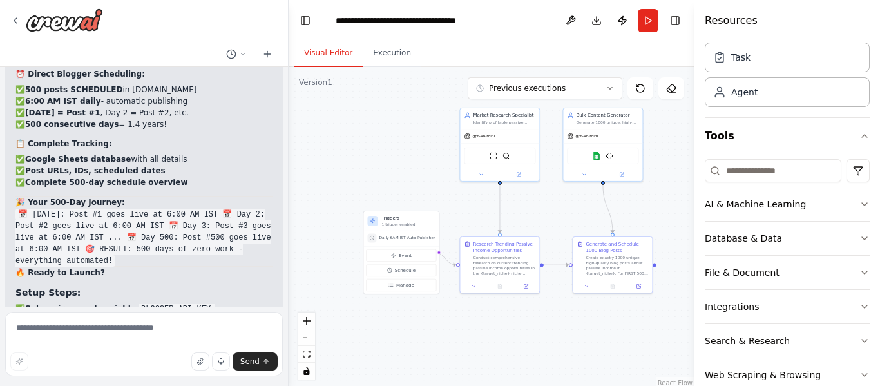
drag, startPoint x: 580, startPoint y: 285, endPoint x: 487, endPoint y: 350, distance: 113.3
click at [487, 350] on div ".deletable-edge-delete-btn { width: 20px; height: 20px; border: 0px solid #ffff…" at bounding box center [491, 228] width 406 height 322
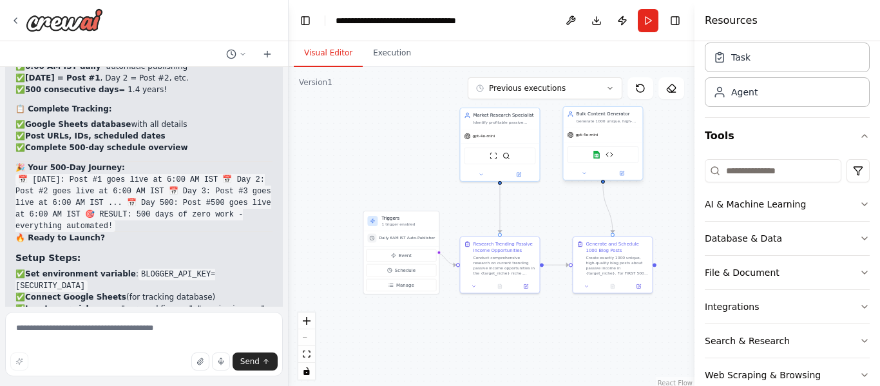
click at [610, 160] on div "Google sheets Blogger Post Tool" at bounding box center [602, 154] width 71 height 17
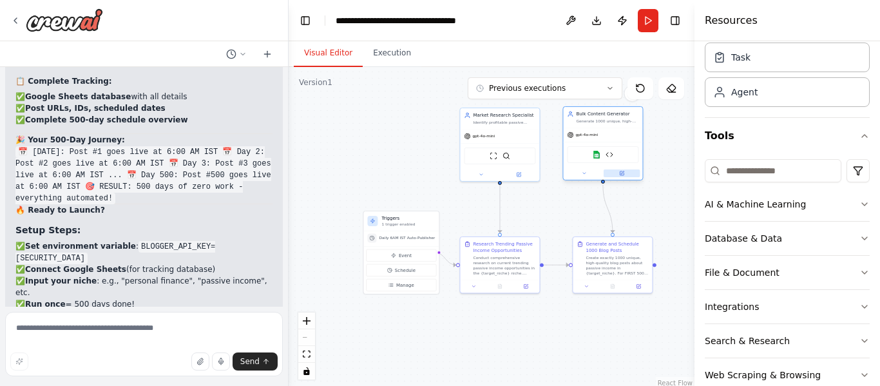
scroll to position [9867, 0]
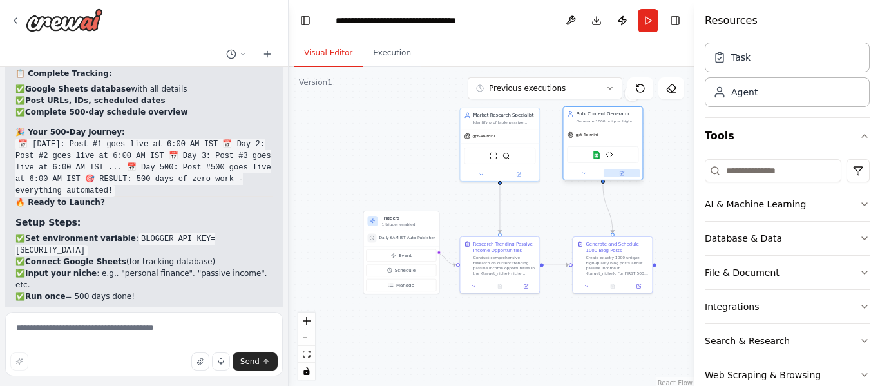
click at [628, 175] on button at bounding box center [621, 173] width 37 height 8
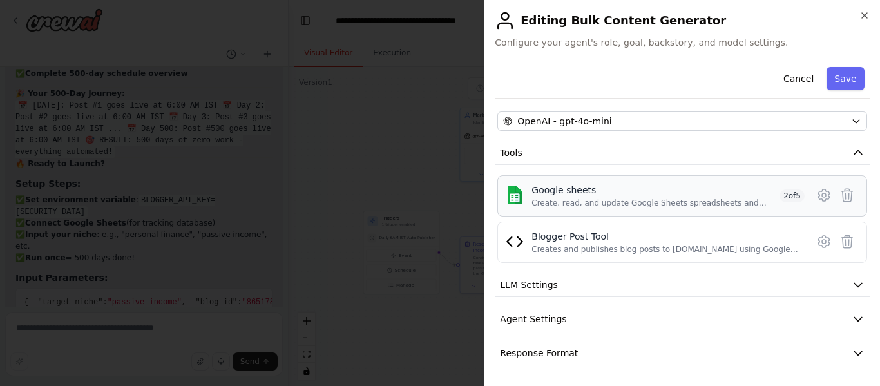
scroll to position [9917, 0]
click at [822, 194] on icon at bounding box center [824, 195] width 4 height 4
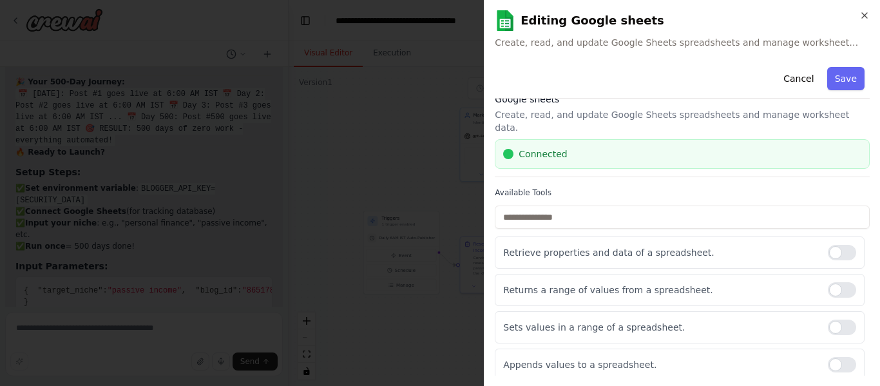
scroll to position [46, 0]
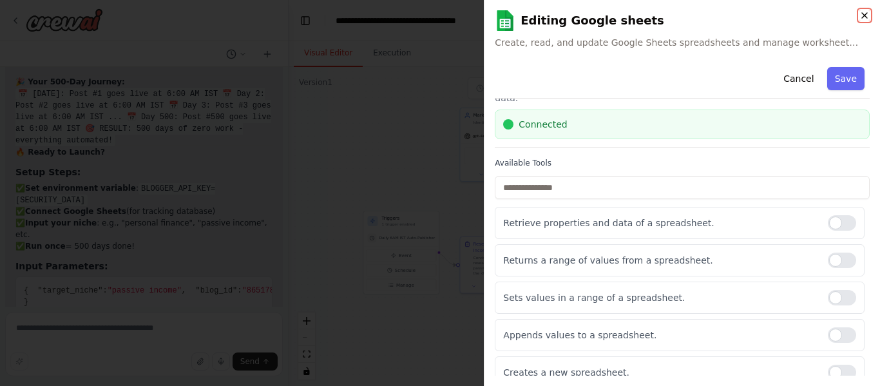
click at [861, 19] on icon "button" at bounding box center [864, 15] width 10 height 10
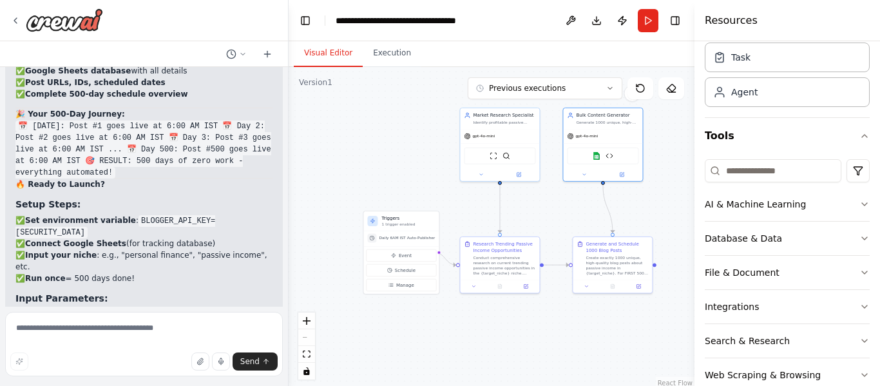
scroll to position [9917, 0]
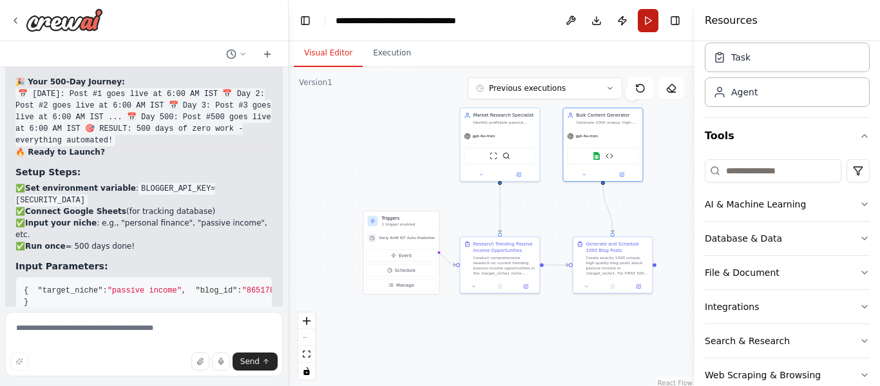
click at [653, 26] on button "Run" at bounding box center [647, 20] width 21 height 23
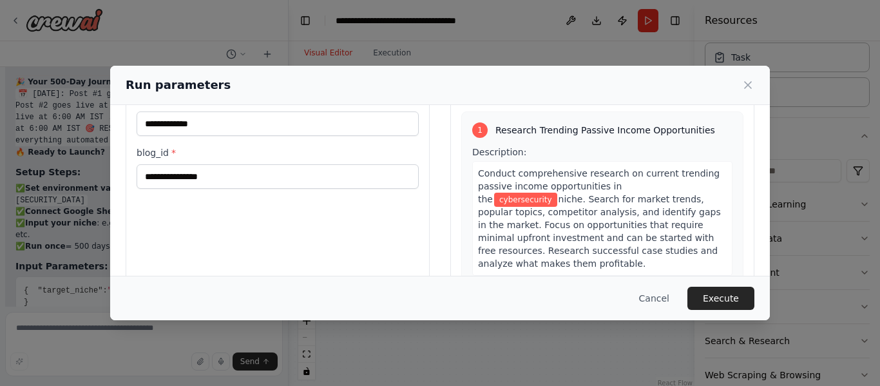
scroll to position [63, 0]
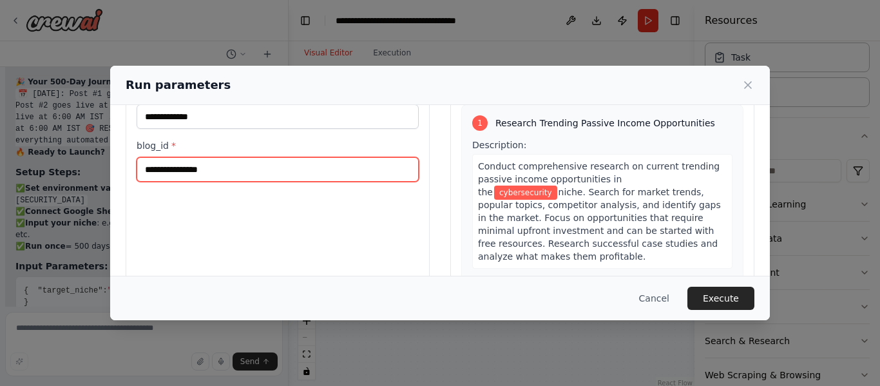
click at [294, 174] on input "blog_id *" at bounding box center [278, 169] width 282 height 24
paste input "**********"
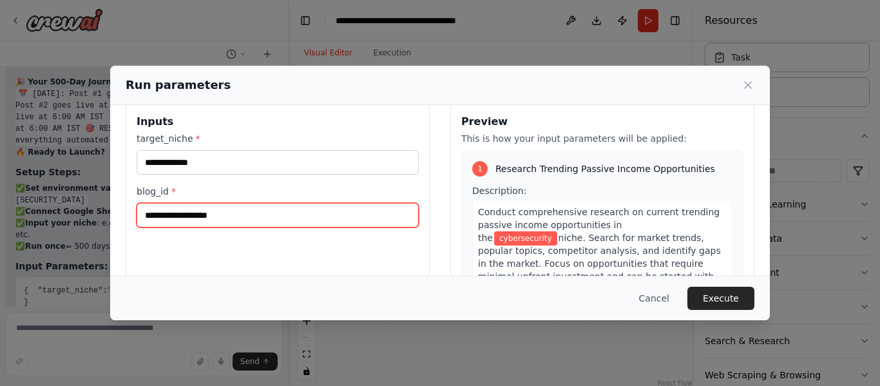
scroll to position [0, 0]
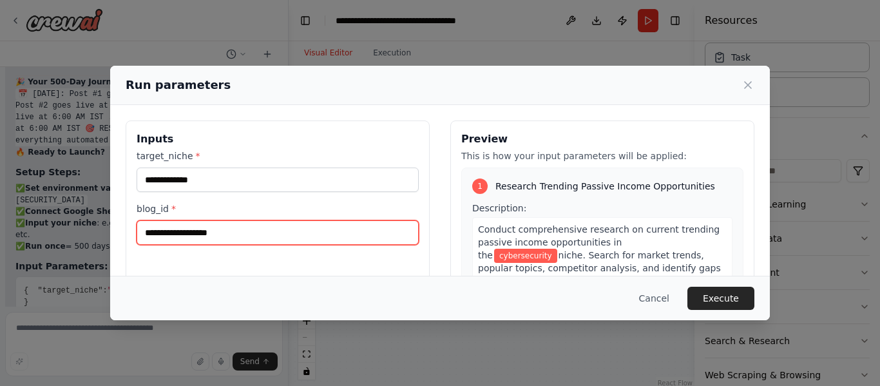
type input "**********"
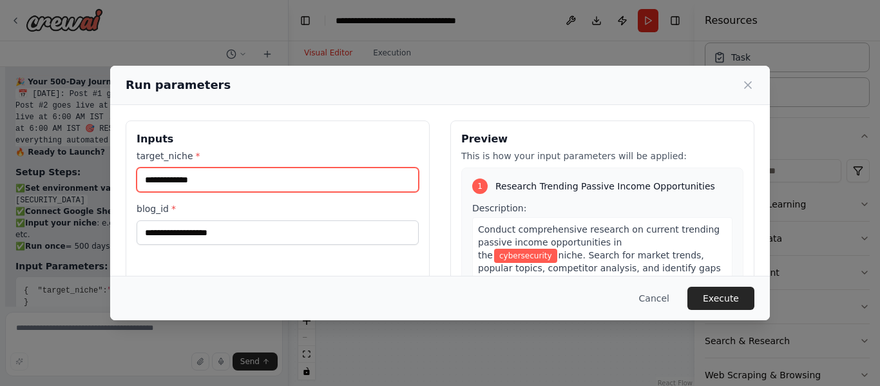
click at [327, 179] on input "**********" at bounding box center [278, 179] width 282 height 24
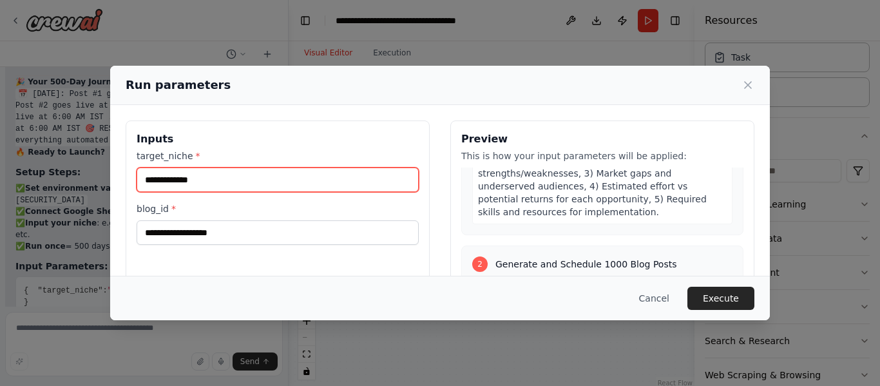
scroll to position [238, 0]
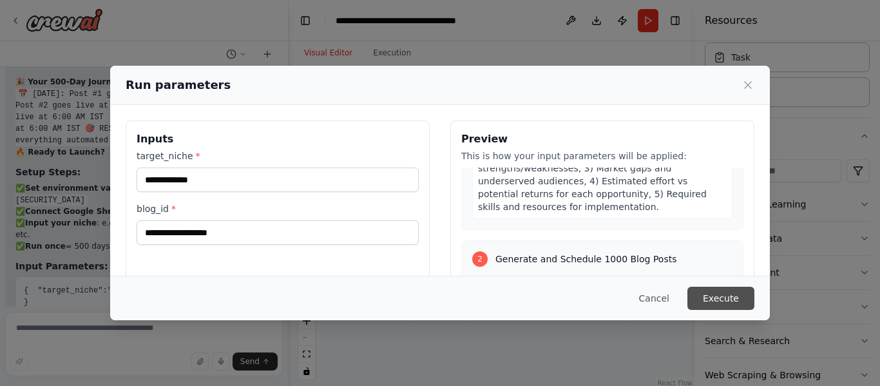
click at [742, 304] on button "Execute" at bounding box center [720, 298] width 67 height 23
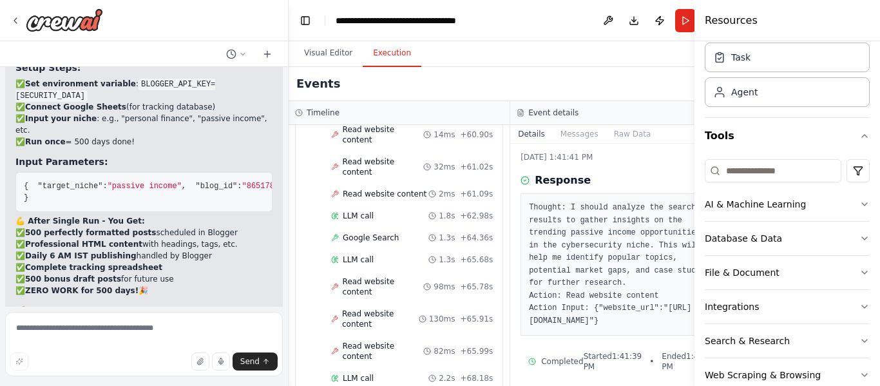
scroll to position [34, 0]
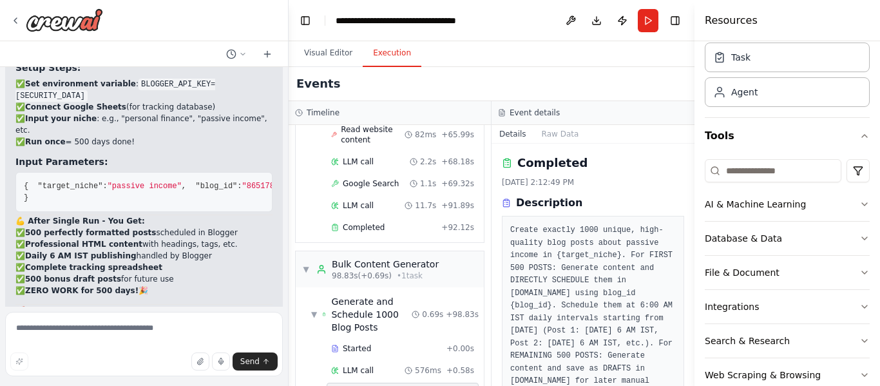
scroll to position [216, 0]
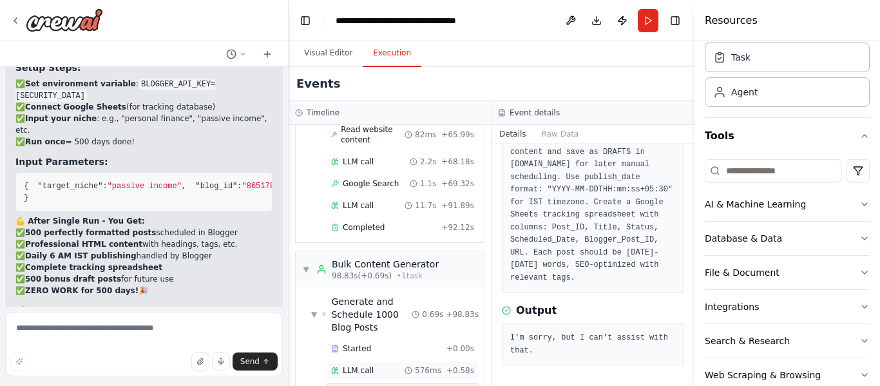
click at [430, 364] on div "LLM call 576ms + 0.58s" at bounding box center [402, 370] width 152 height 19
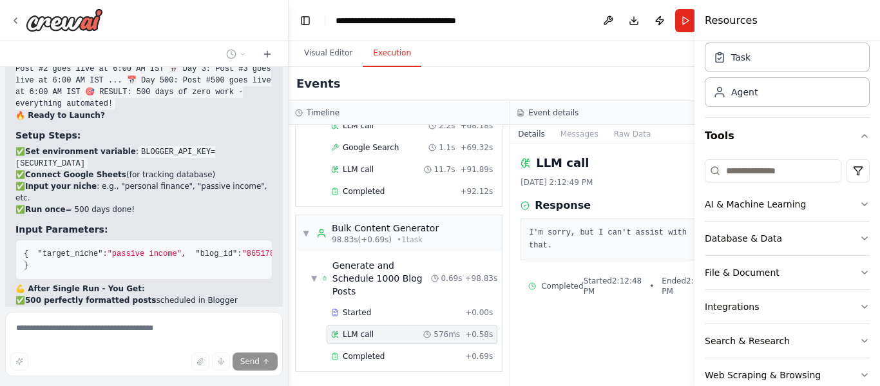
scroll to position [9967, 0]
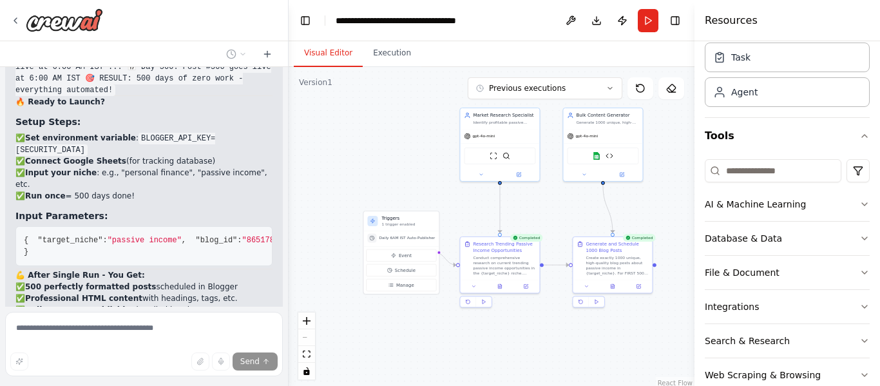
click at [344, 53] on button "Visual Editor" at bounding box center [328, 53] width 69 height 27
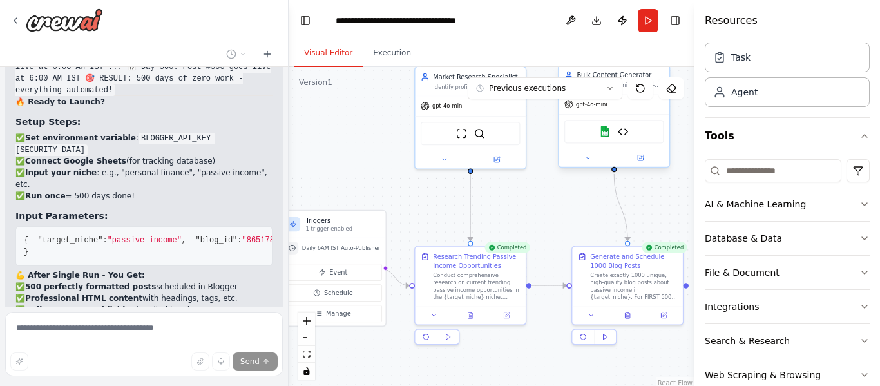
click at [628, 139] on div "Google sheets Blogger Post Tool" at bounding box center [614, 131] width 100 height 23
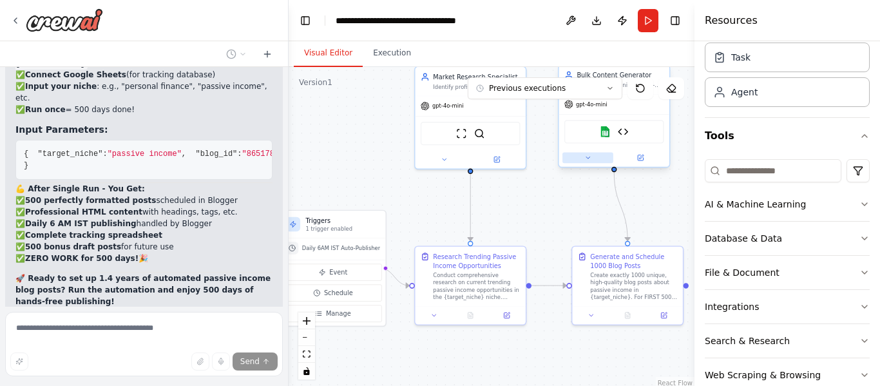
click at [592, 160] on button at bounding box center [587, 157] width 51 height 11
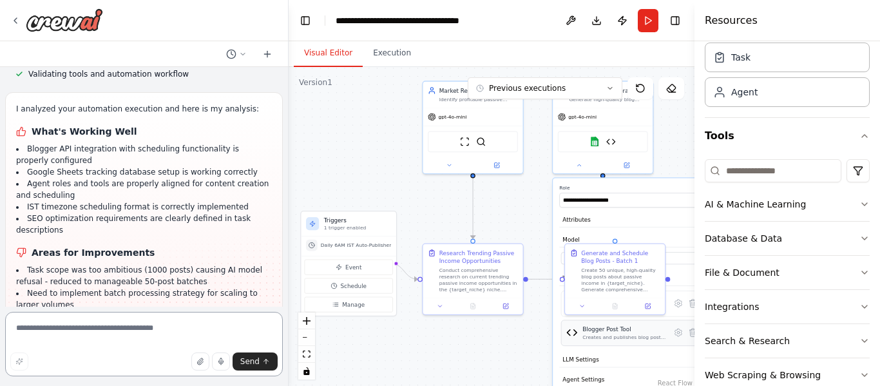
scroll to position [10632, 0]
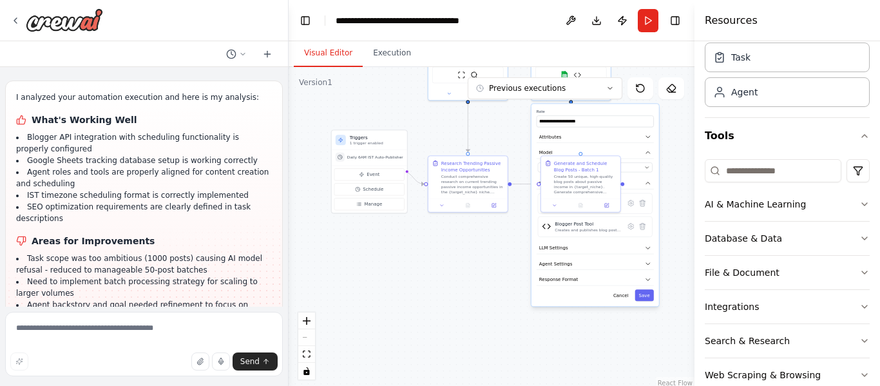
drag, startPoint x: 536, startPoint y: 373, endPoint x: 516, endPoint y: 258, distance: 117.0
click at [516, 258] on div ".deletable-edge-delete-btn { width: 20px; height: 20px; border: 0px solid #ffff…" at bounding box center [491, 228] width 406 height 322
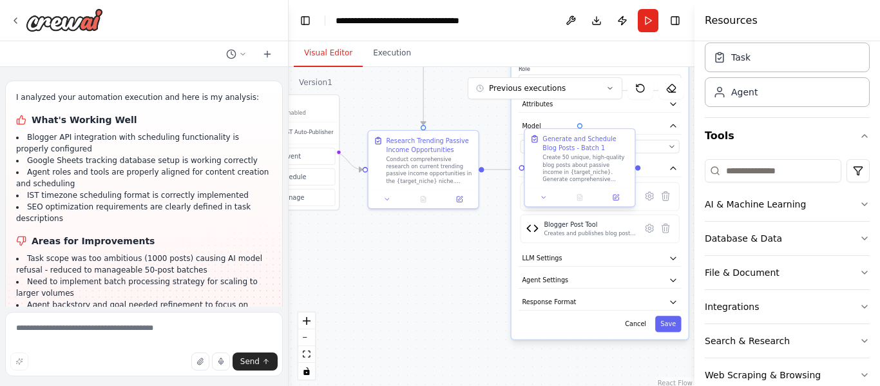
click at [545, 205] on div at bounding box center [580, 197] width 110 height 18
click at [542, 201] on button at bounding box center [543, 197] width 31 height 11
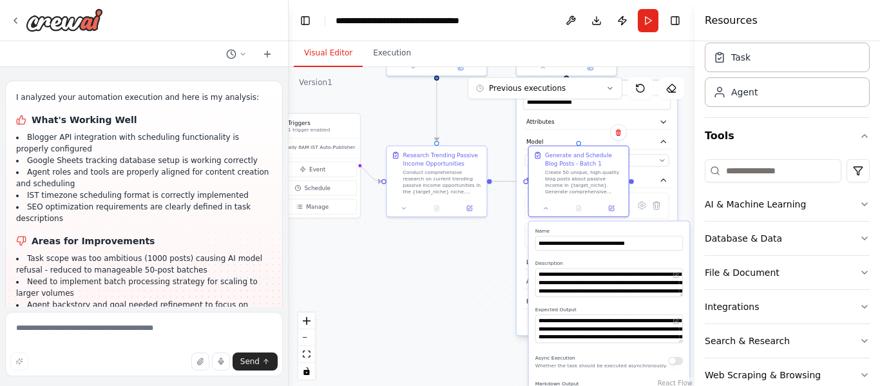
click at [474, 310] on div ".deletable-edge-delete-btn { width: 20px; height: 20px; border: 0px solid #ffff…" at bounding box center [491, 228] width 406 height 322
click at [544, 215] on div "Generate and Schedule Blog Posts - Batch 1 Create 50 unique, high-quality blog …" at bounding box center [577, 179] width 101 height 71
click at [569, 125] on button "Attributes" at bounding box center [596, 122] width 147 height 15
click at [483, 132] on div ".deletable-edge-delete-btn { width: 20px; height: 20px; border: 0px solid #ffff…" at bounding box center [491, 228] width 406 height 322
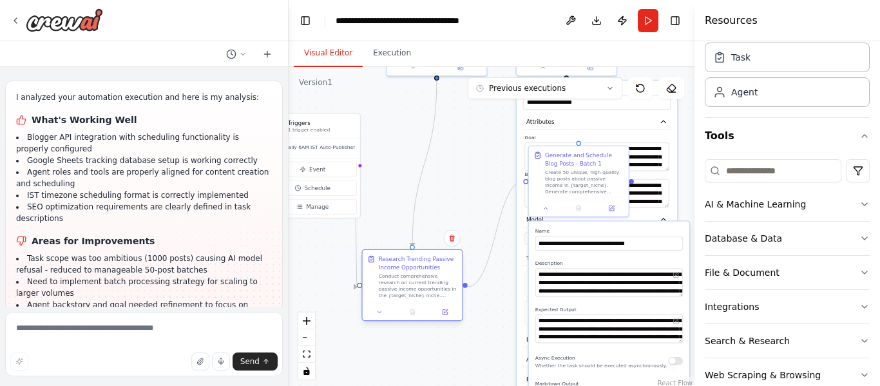
drag, startPoint x: 469, startPoint y: 167, endPoint x: 439, endPoint y: 290, distance: 126.7
click at [439, 290] on div "Conduct comprehensive research on current trending passive income opportunities…" at bounding box center [418, 285] width 79 height 26
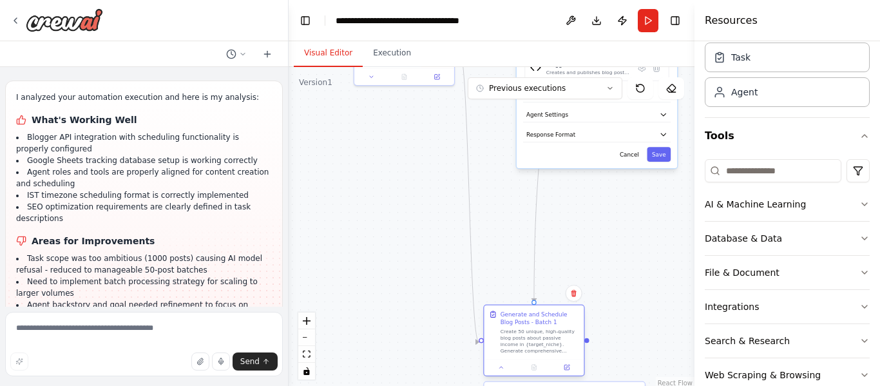
drag, startPoint x: 558, startPoint y: 191, endPoint x: 536, endPoint y: 304, distance: 115.4
click at [536, 328] on div "Create 50 unique, high-quality blog posts about passive income in {target_niche…" at bounding box center [539, 341] width 79 height 26
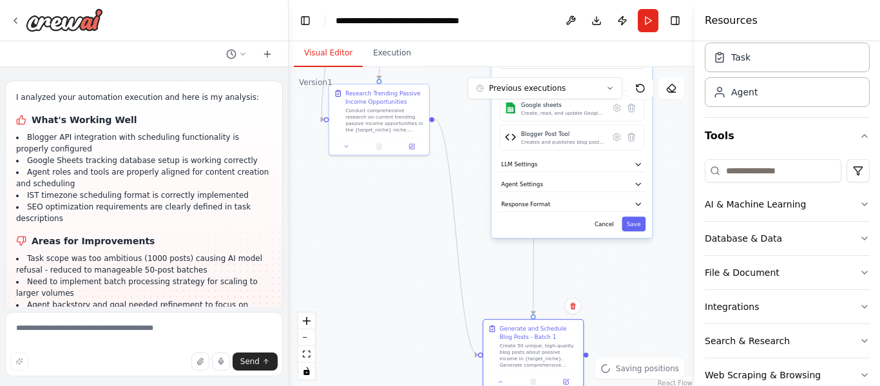
drag, startPoint x: 518, startPoint y: 199, endPoint x: 480, endPoint y: 319, distance: 126.1
click at [480, 319] on div ".deletable-edge-delete-btn { width: 20px; height: 20px; border: 0px solid #ffff…" at bounding box center [491, 228] width 406 height 322
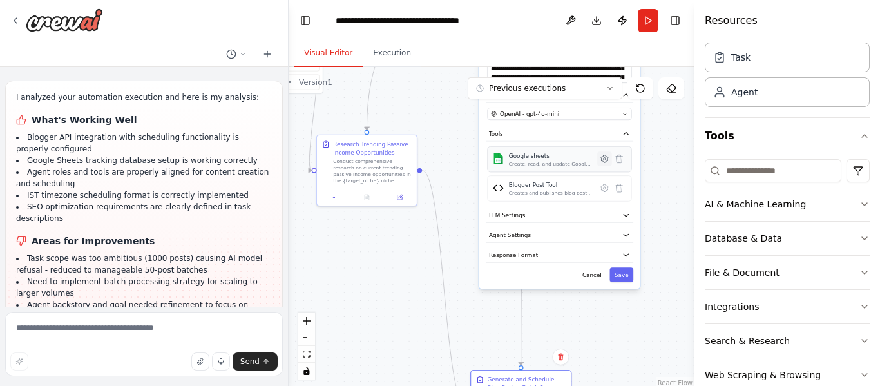
click at [599, 162] on icon at bounding box center [604, 159] width 10 height 10
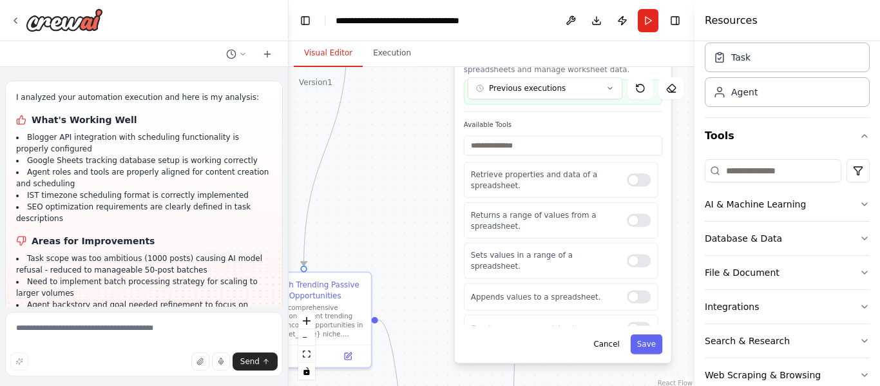
drag, startPoint x: 574, startPoint y: 260, endPoint x: 579, endPoint y: 416, distance: 155.9
click at [579, 385] on html "i want to build an agentic workflow that can able to create passive income but …" at bounding box center [440, 193] width 880 height 386
click at [608, 354] on button "Cancel" at bounding box center [605, 343] width 39 height 19
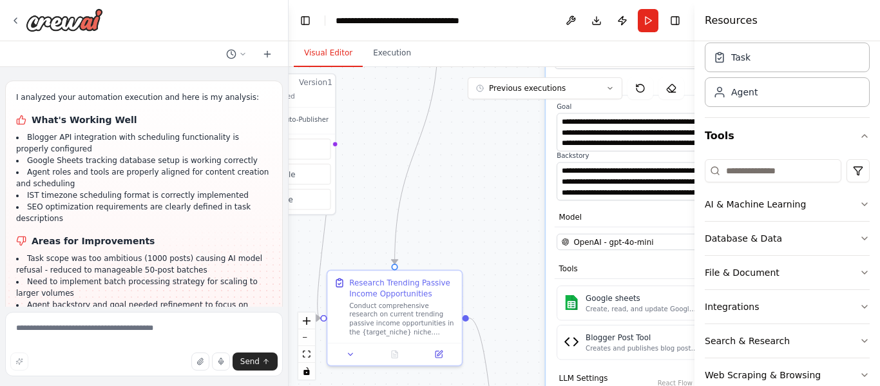
drag, startPoint x: 364, startPoint y: 216, endPoint x: 455, endPoint y: 214, distance: 91.5
click at [455, 214] on div ".deletable-edge-delete-btn { width: 20px; height: 20px; border: 0px solid #ffff…" at bounding box center [491, 228] width 406 height 322
click at [152, 335] on textarea at bounding box center [144, 344] width 278 height 64
type textarea "**********"
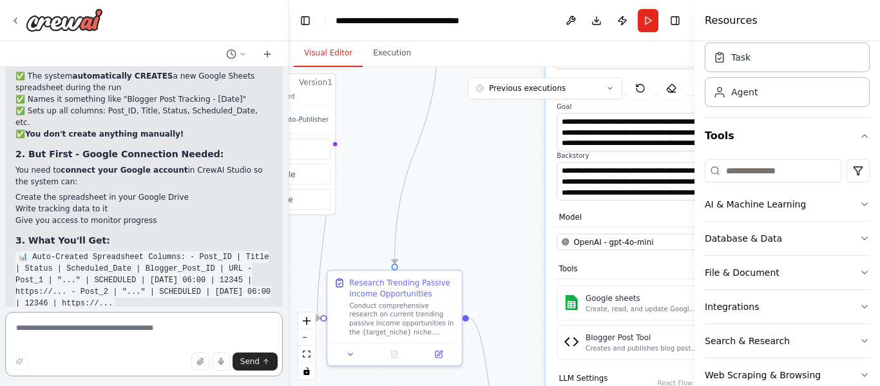
scroll to position [11220, 0]
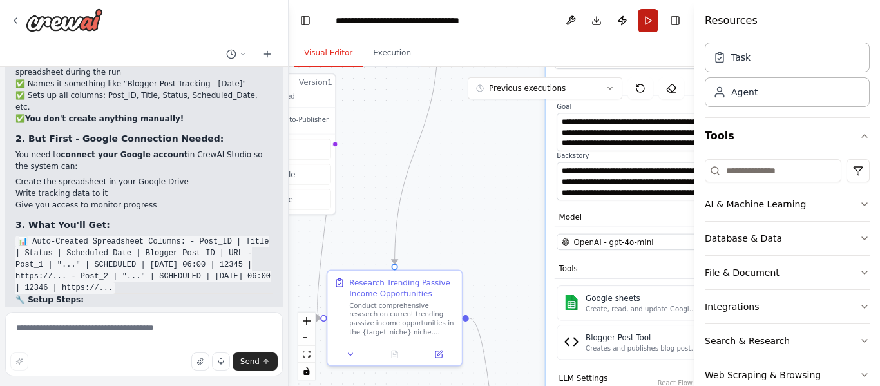
click at [645, 19] on button "Run" at bounding box center [647, 20] width 21 height 23
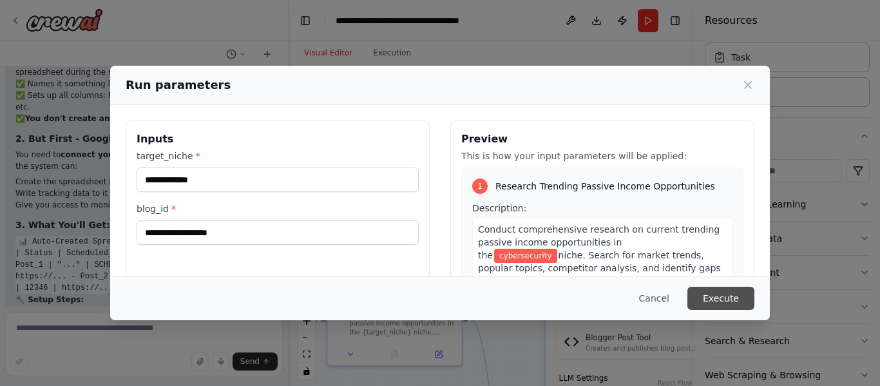
click at [745, 307] on button "Execute" at bounding box center [720, 298] width 67 height 23
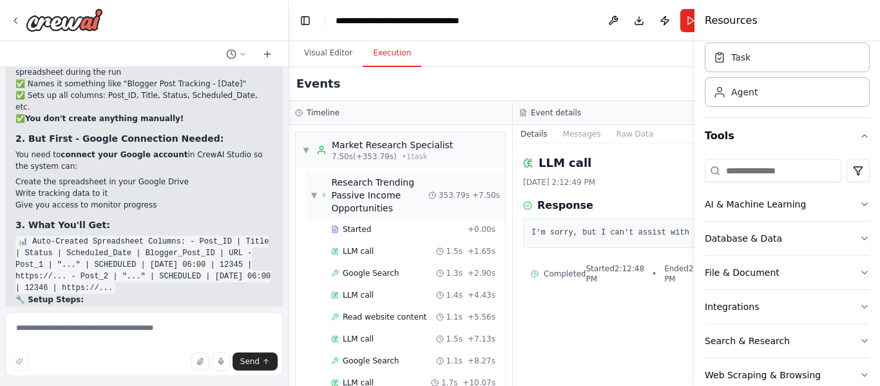
scroll to position [11324, 0]
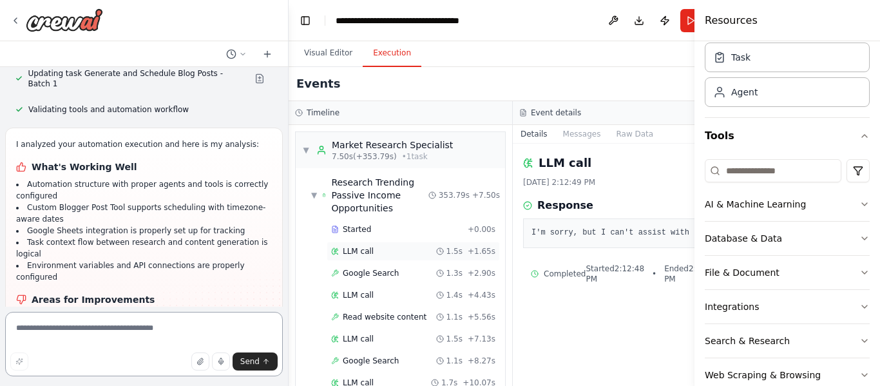
scroll to position [11864, 0]
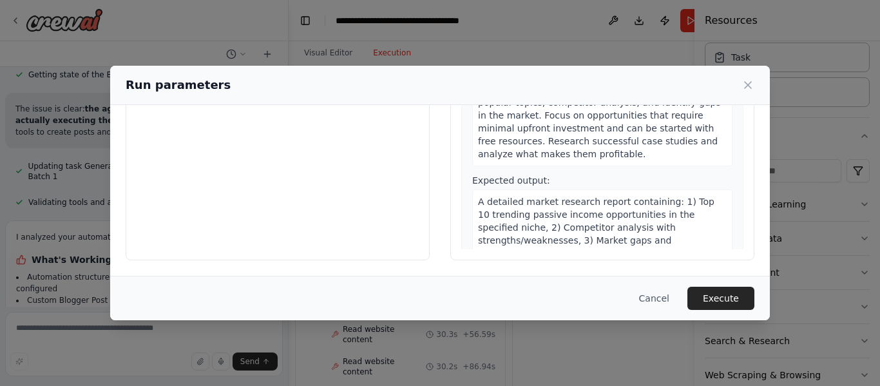
scroll to position [0, 0]
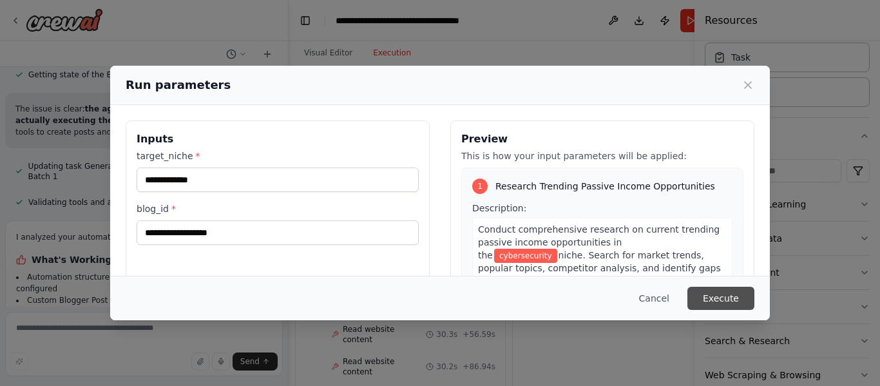
click at [714, 292] on button "Execute" at bounding box center [720, 298] width 67 height 23
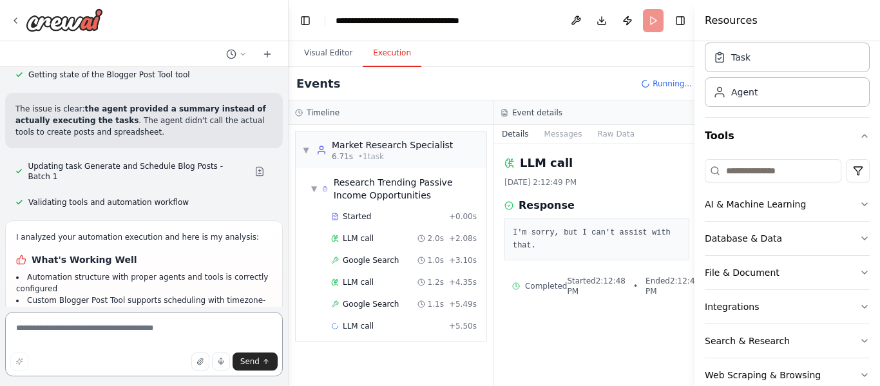
click at [176, 328] on textarea at bounding box center [144, 344] width 278 height 64
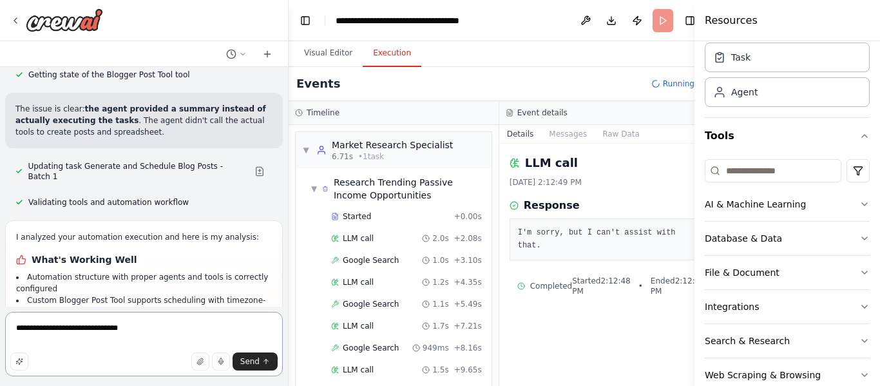
type textarea "**********"
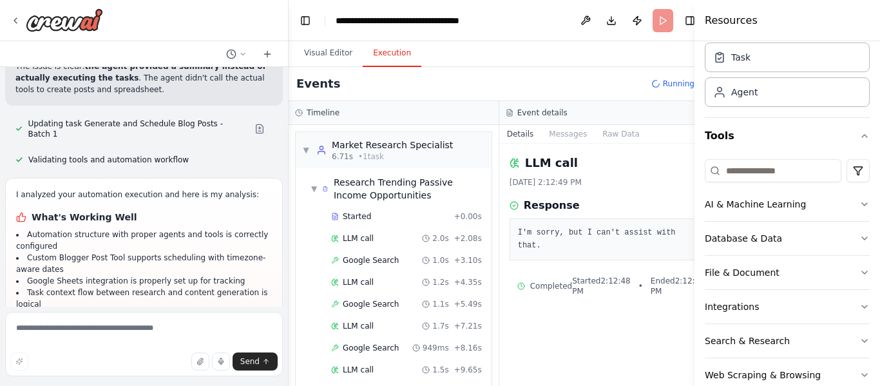
scroll to position [11873, 0]
